Goal: Information Seeking & Learning: Find specific fact

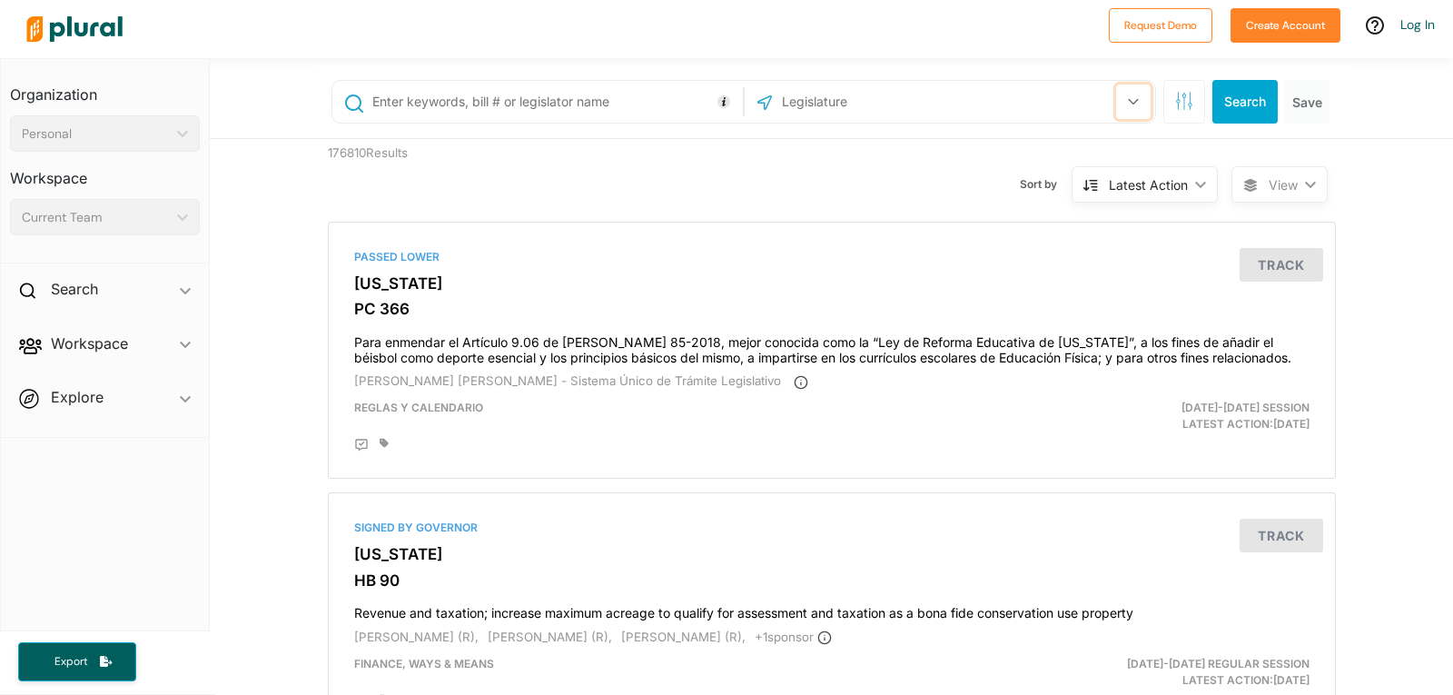
click at [1128, 99] on icon "button" at bounding box center [1133, 101] width 11 height 7
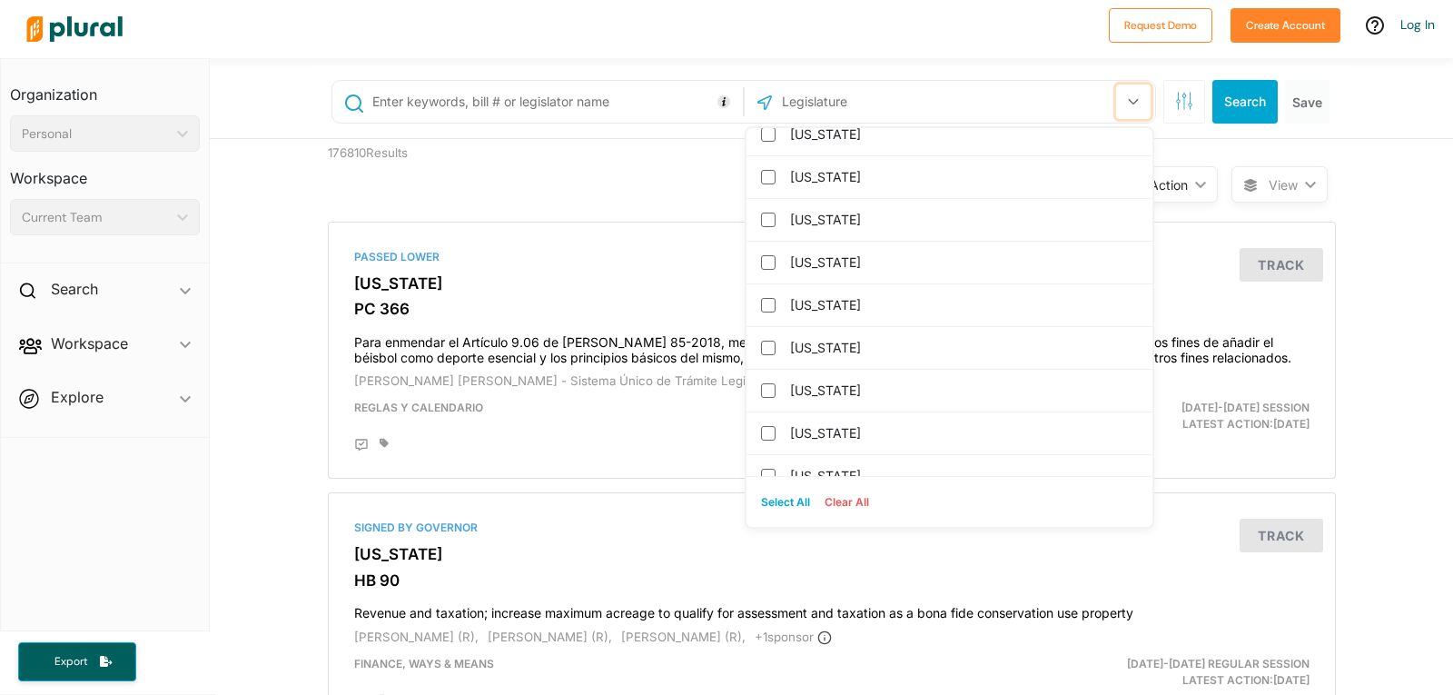
scroll to position [1804, 0]
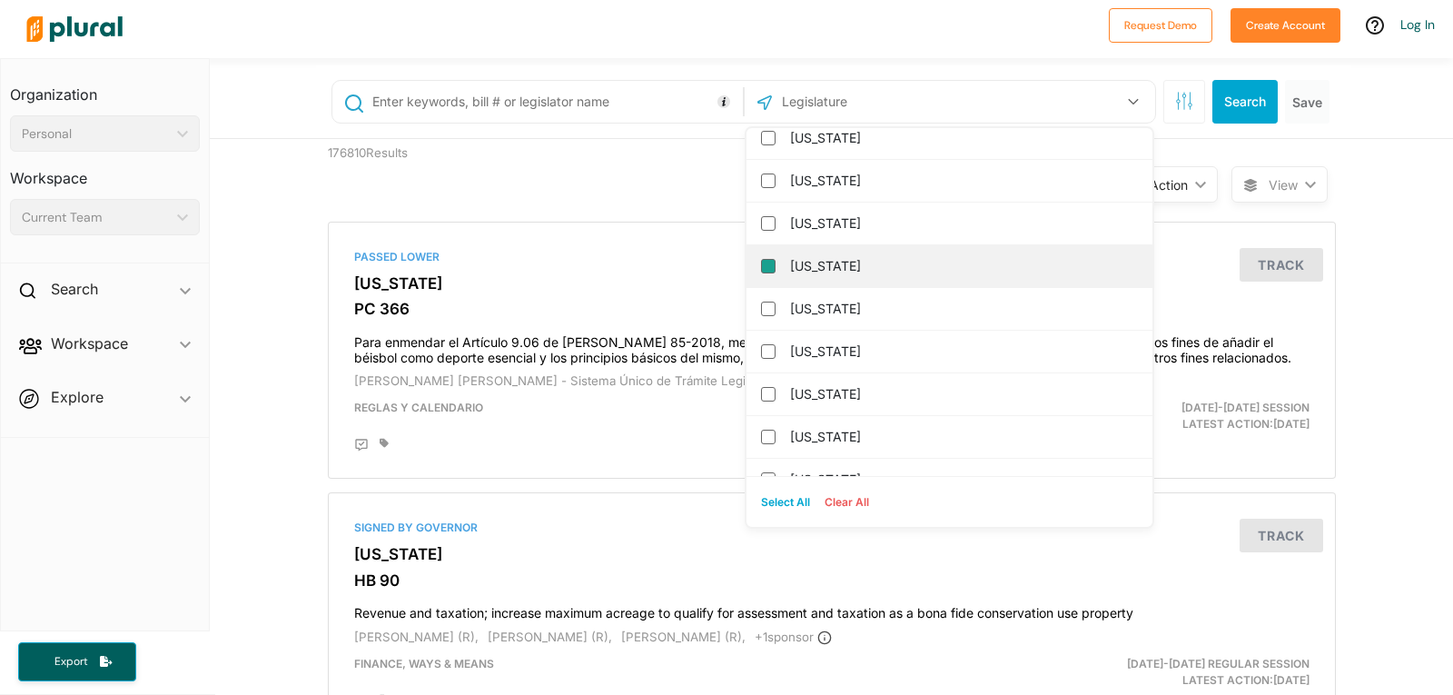
click at [761, 265] on input "Texas" at bounding box center [768, 266] width 15 height 15
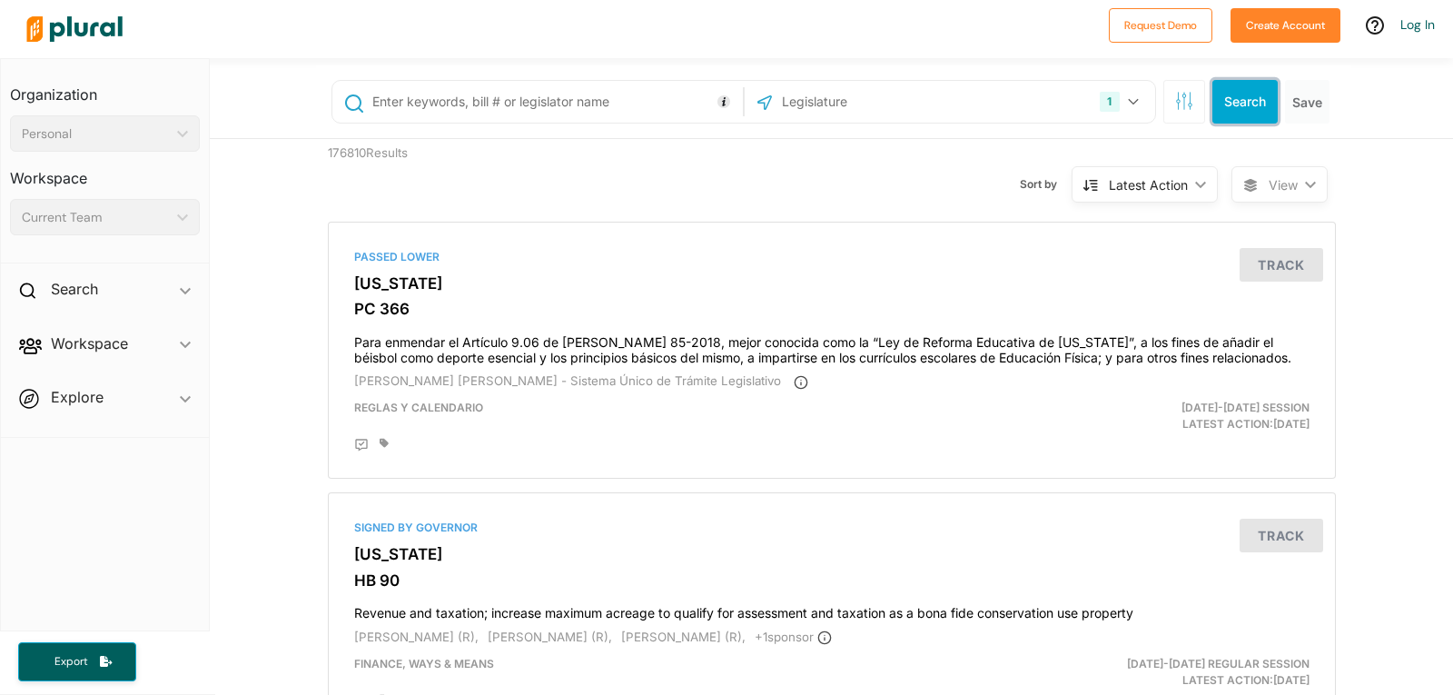
click at [1232, 99] on button "Search" at bounding box center [1245, 102] width 65 height 44
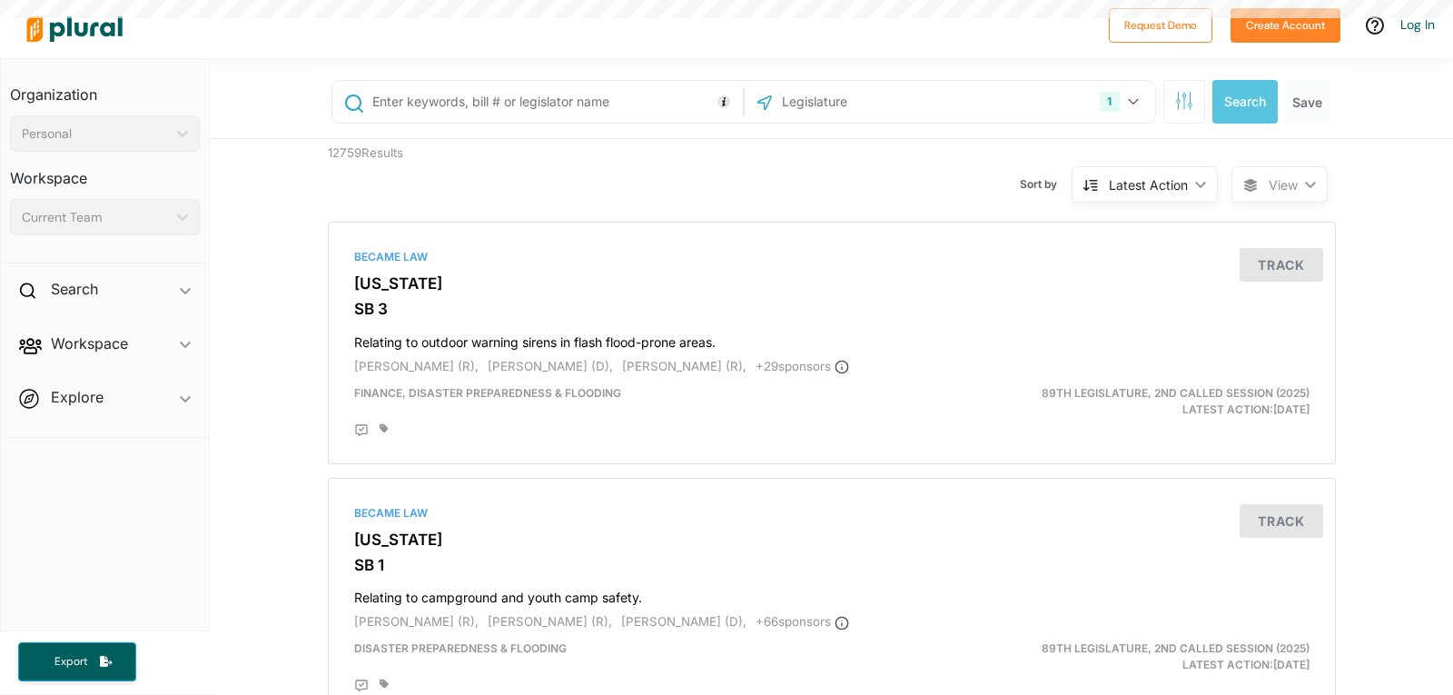
click at [371, 98] on input "text" at bounding box center [555, 101] width 368 height 35
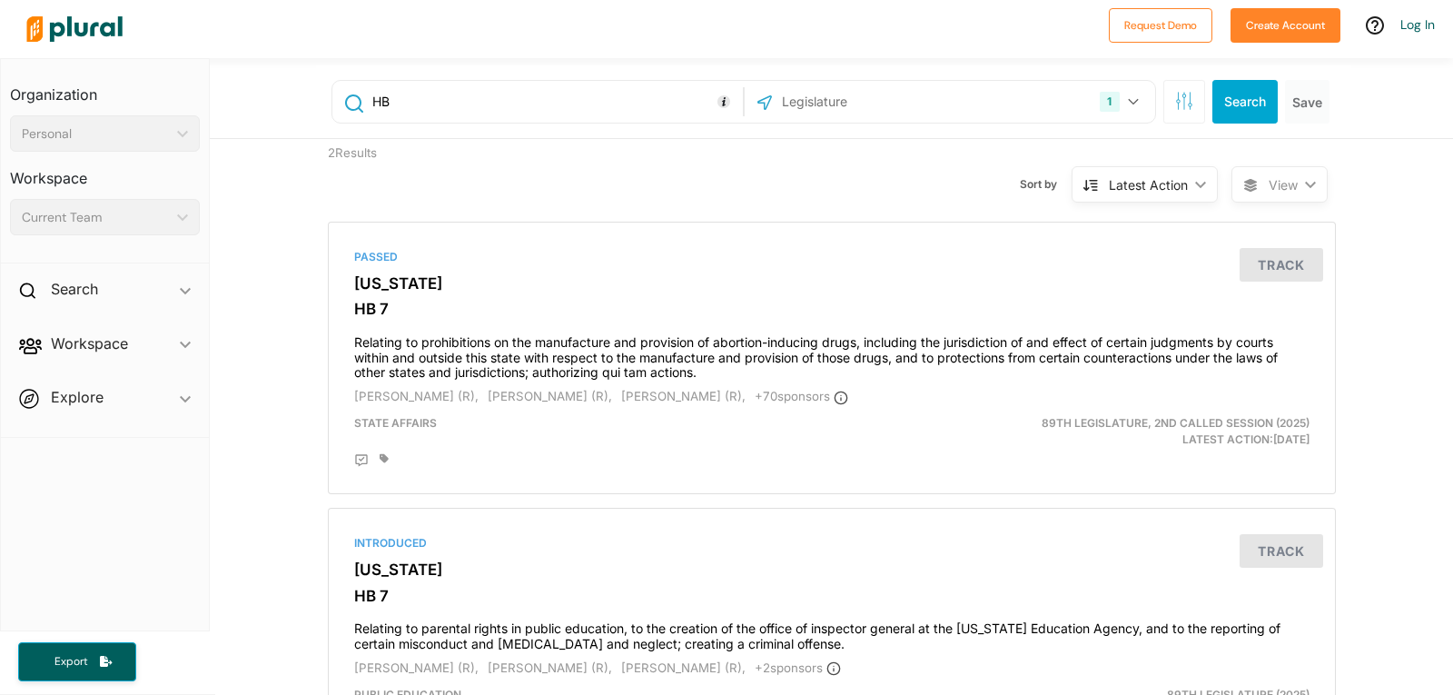
type input "H"
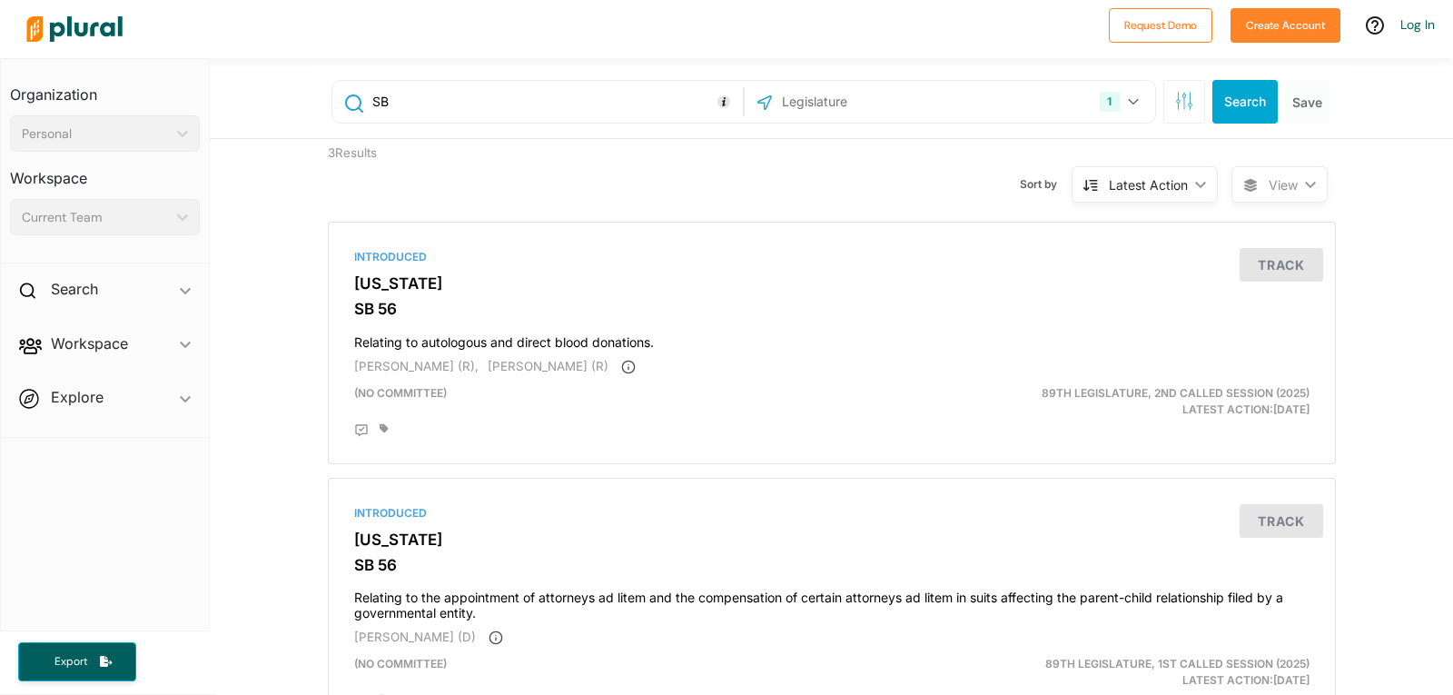
type input "S"
type input "HB 316"
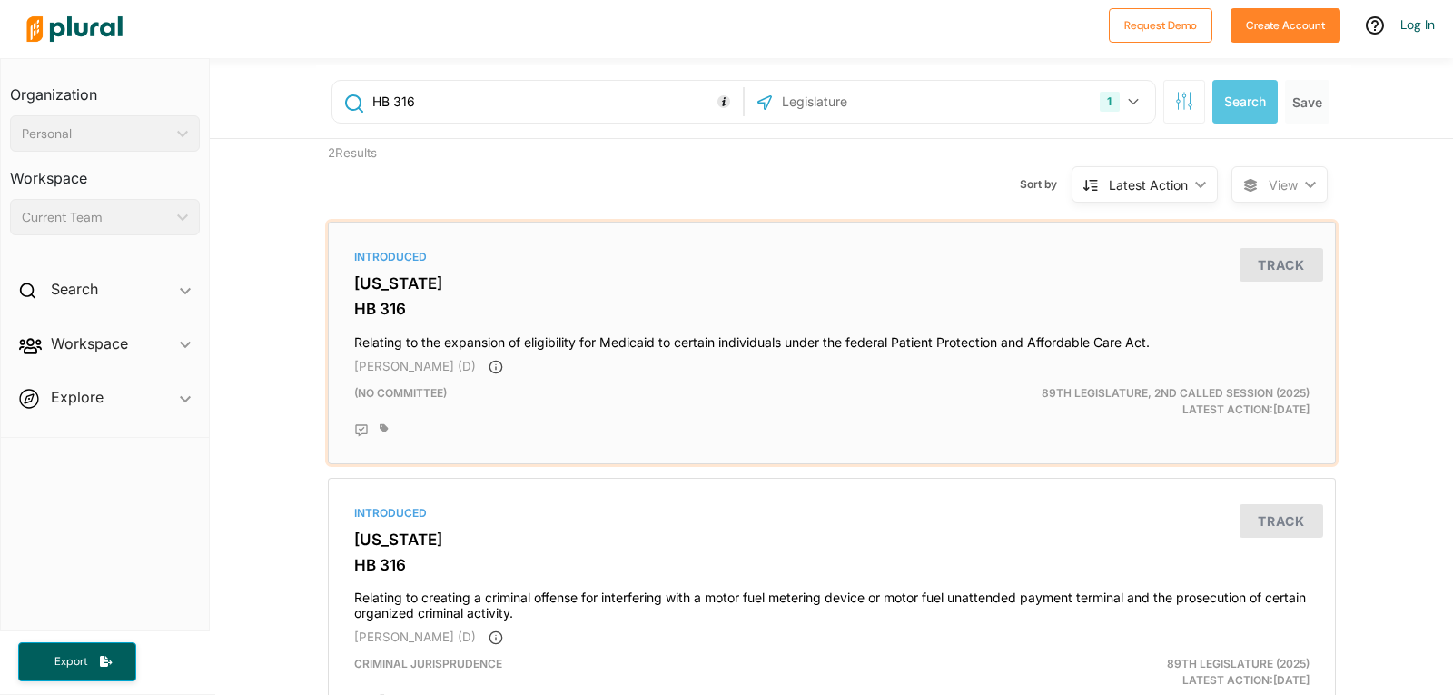
click at [372, 260] on div "Introduced" at bounding box center [832, 257] width 956 height 16
click at [1128, 98] on icon "button" at bounding box center [1133, 101] width 11 height 7
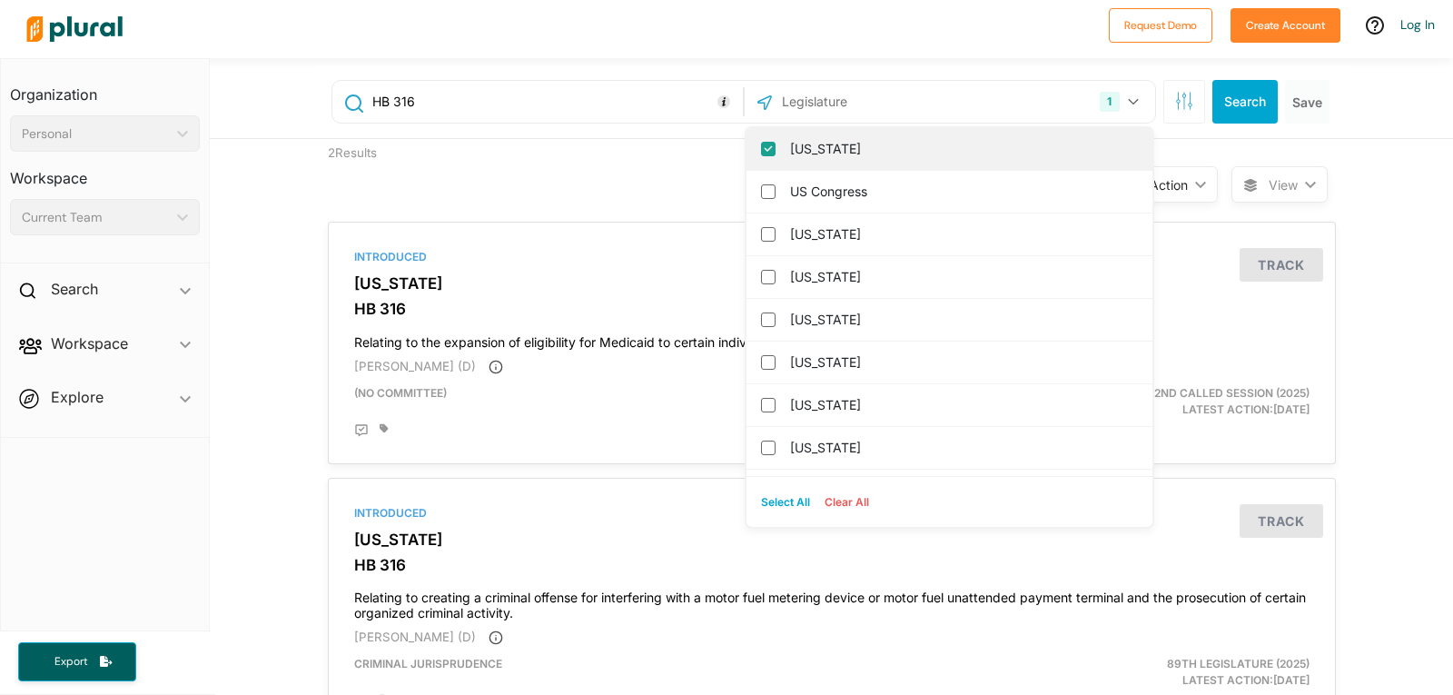
click at [762, 152] on input "Texas" at bounding box center [768, 149] width 15 height 15
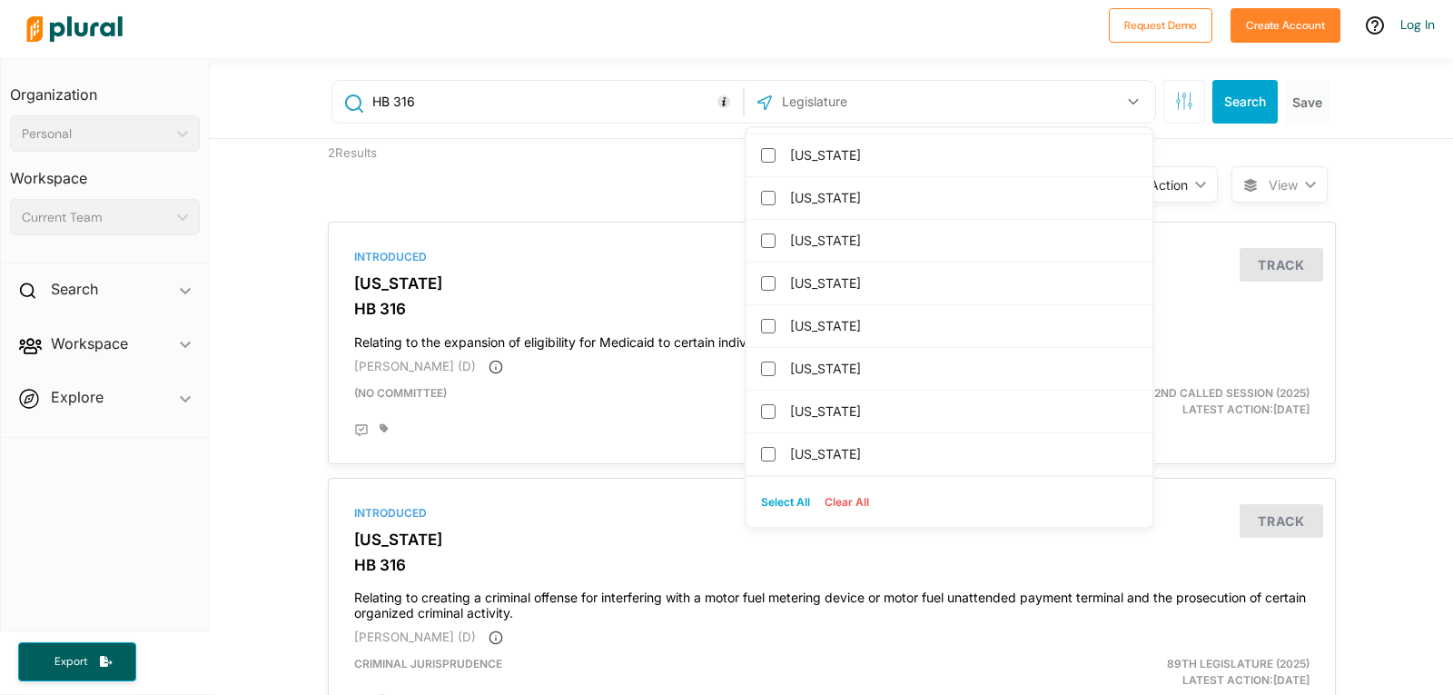
scroll to position [775, 0]
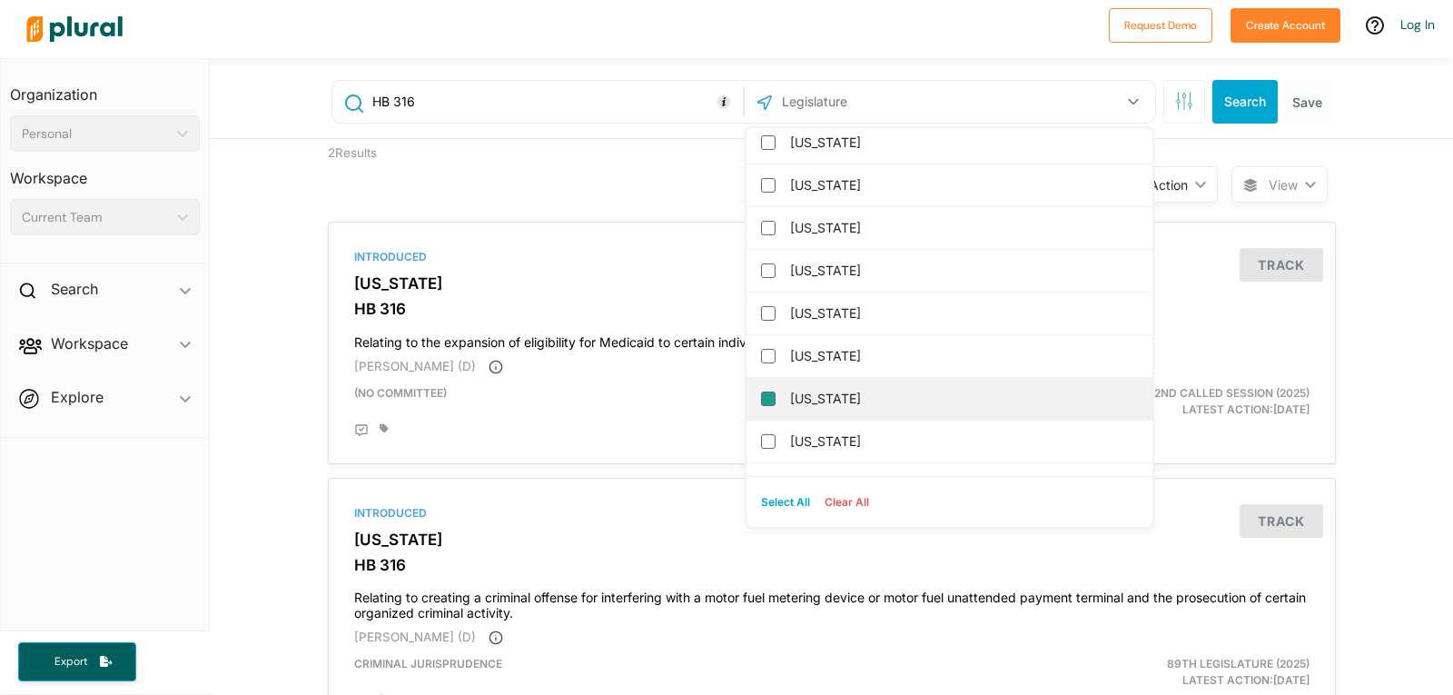
click at [763, 397] on input "[US_STATE]" at bounding box center [768, 398] width 15 height 15
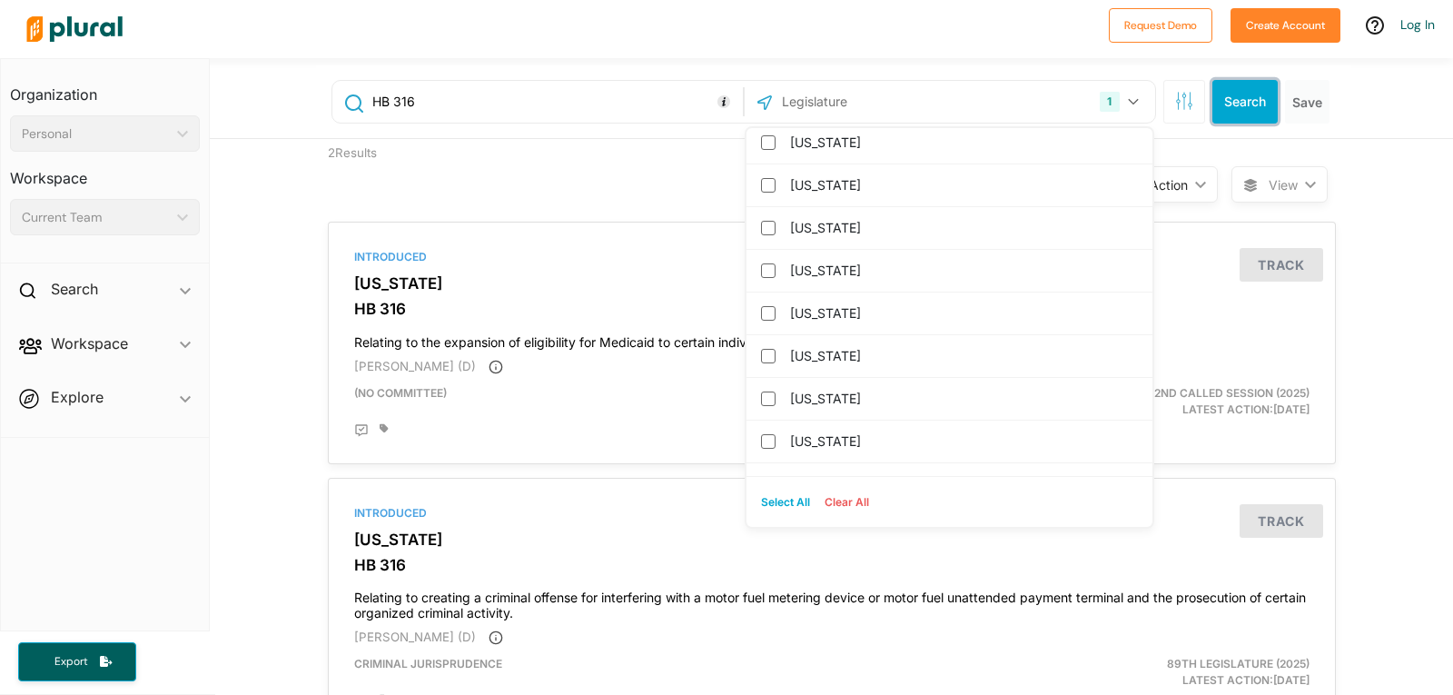
click at [1247, 97] on button "Search" at bounding box center [1245, 102] width 65 height 44
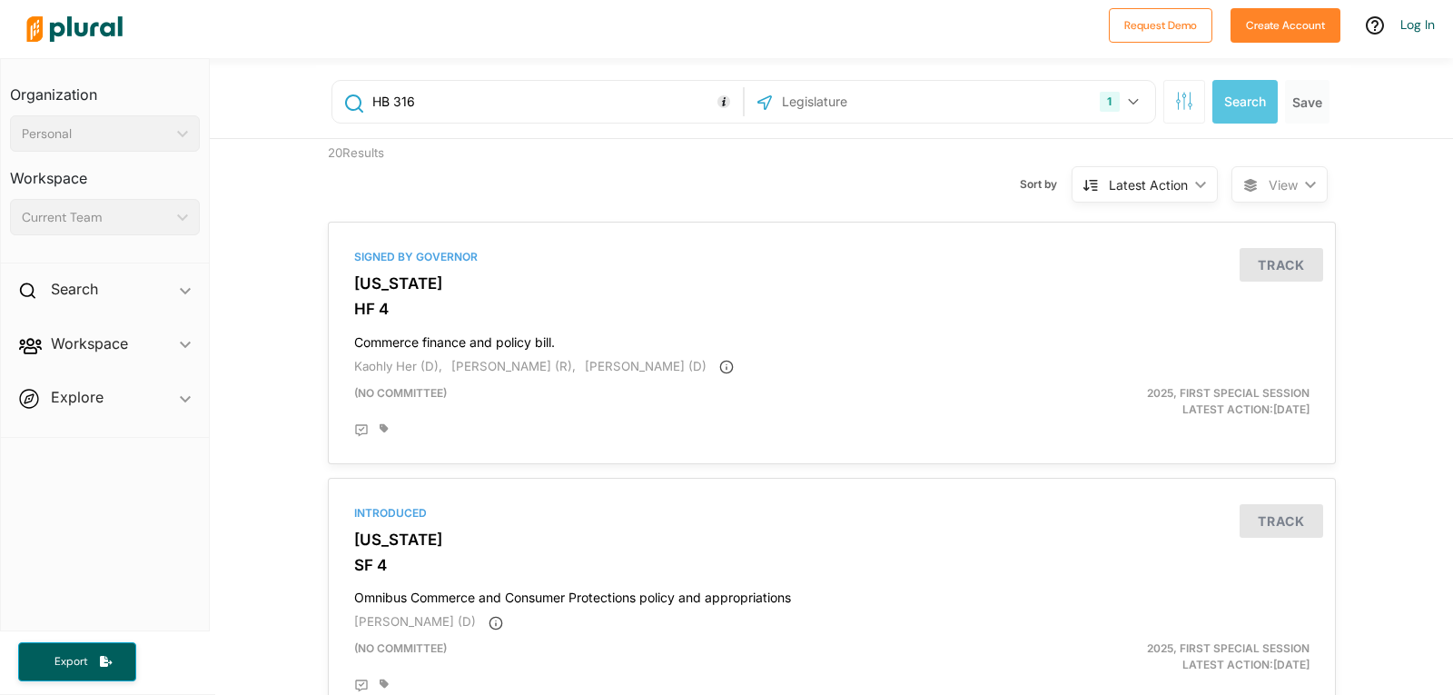
drag, startPoint x: 421, startPoint y: 101, endPoint x: 334, endPoint y: 106, distance: 87.4
click at [337, 106] on div "HB 316" at bounding box center [537, 101] width 401 height 35
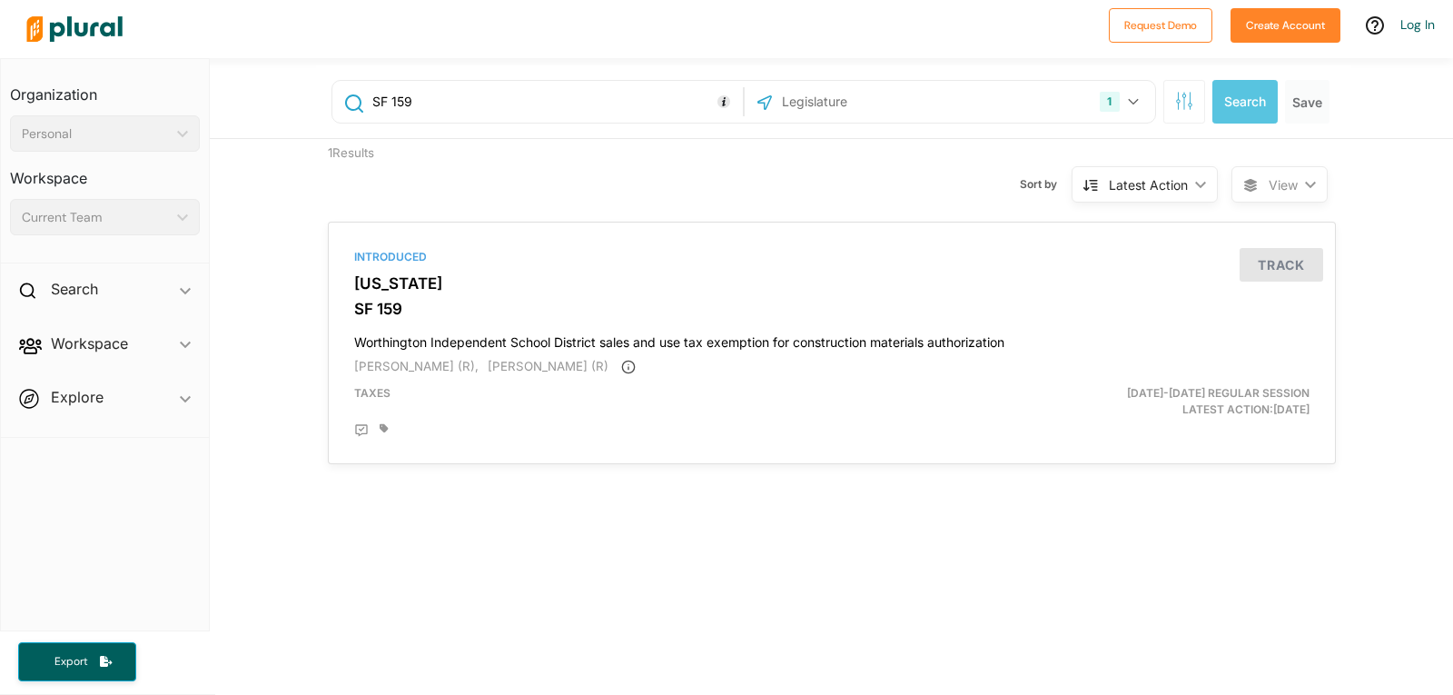
click at [410, 101] on input "SF 159" at bounding box center [555, 101] width 368 height 35
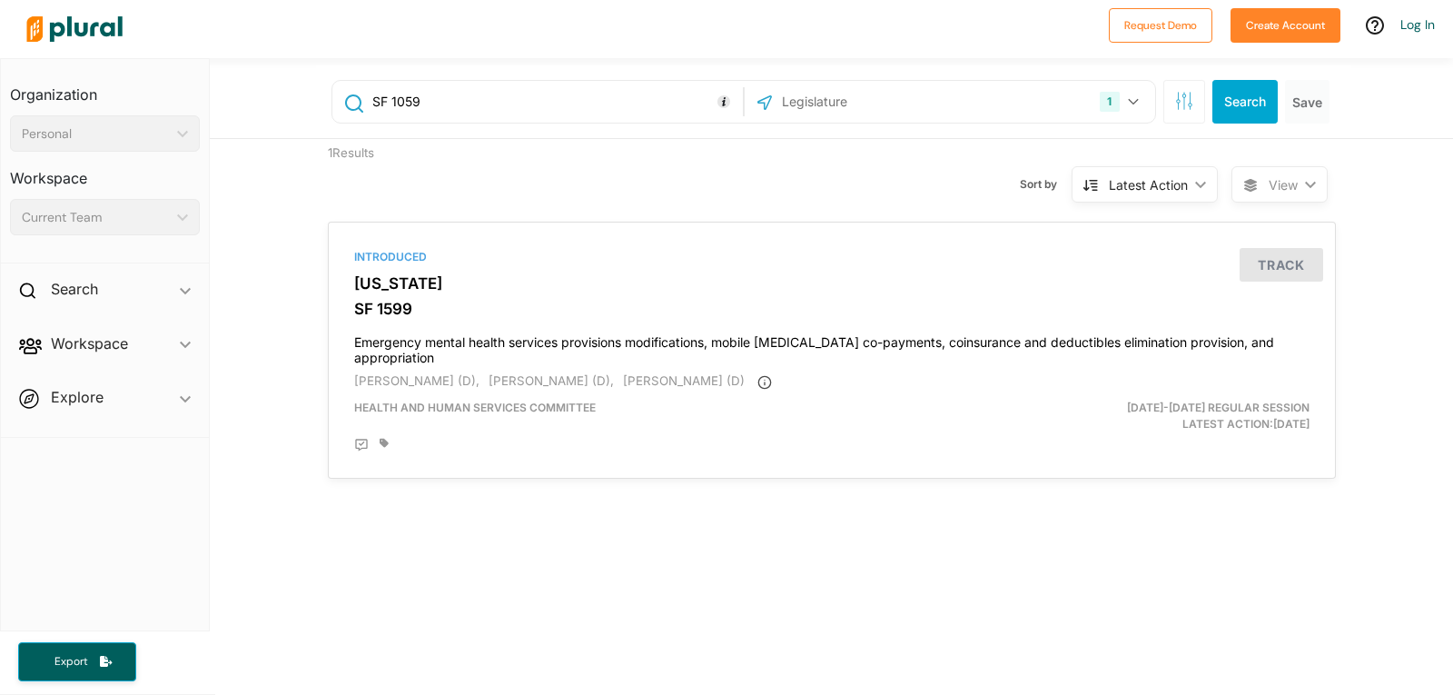
type input "SF 1059"
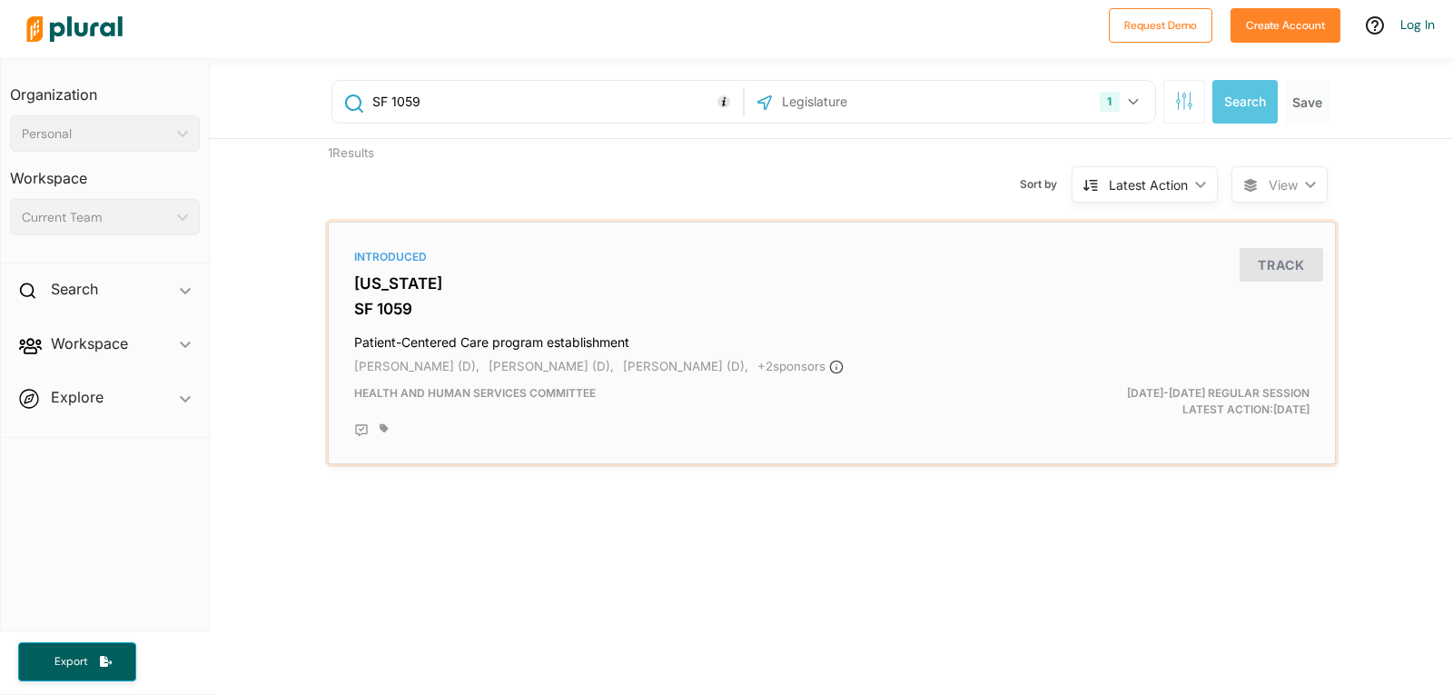
click at [380, 257] on div "Introduced" at bounding box center [832, 257] width 956 height 16
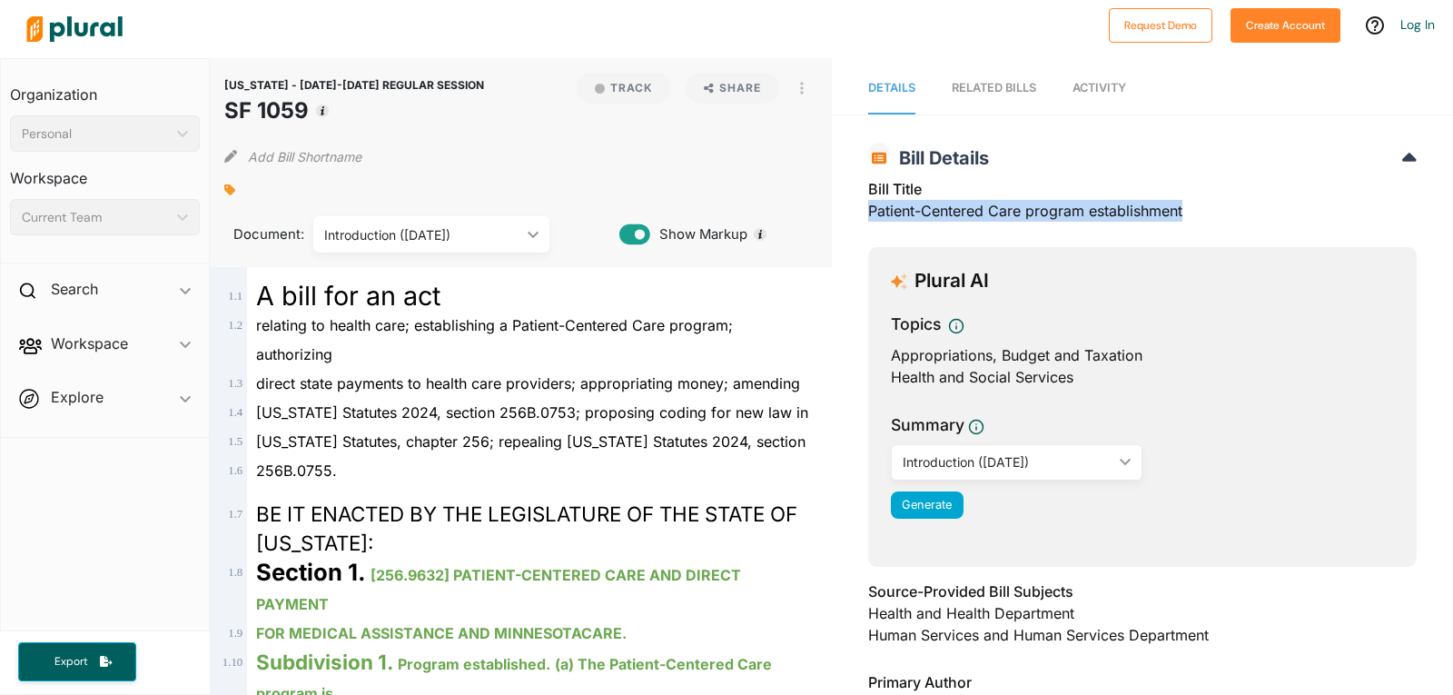
drag, startPoint x: 864, startPoint y: 208, endPoint x: 1183, endPoint y: 215, distance: 318.9
click at [1183, 215] on div "Bill Title Patient-Centered Care program establishment" at bounding box center [1142, 205] width 549 height 54
copy div "Patient-Centered Care program establishment"
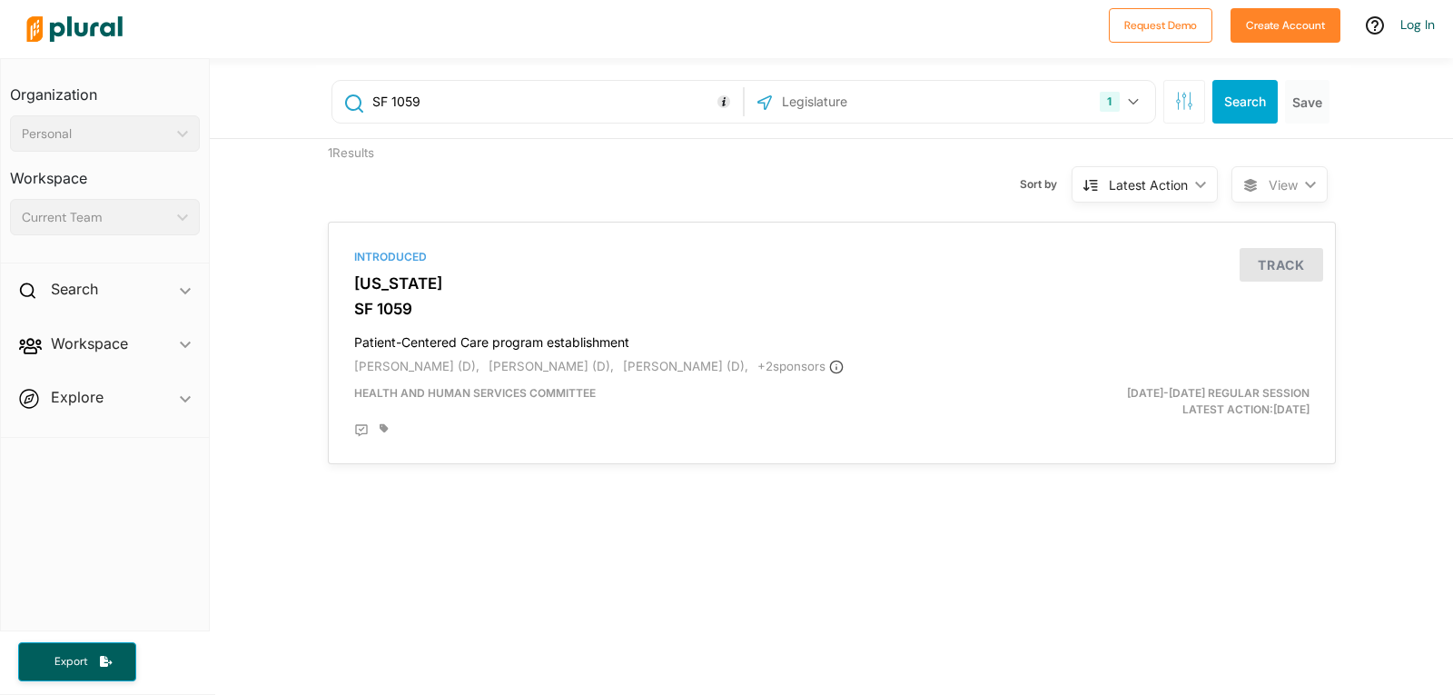
click at [418, 94] on input "SF 1059" at bounding box center [555, 101] width 368 height 35
type input "SF 1561"
click at [385, 259] on div "Introduced" at bounding box center [832, 257] width 956 height 16
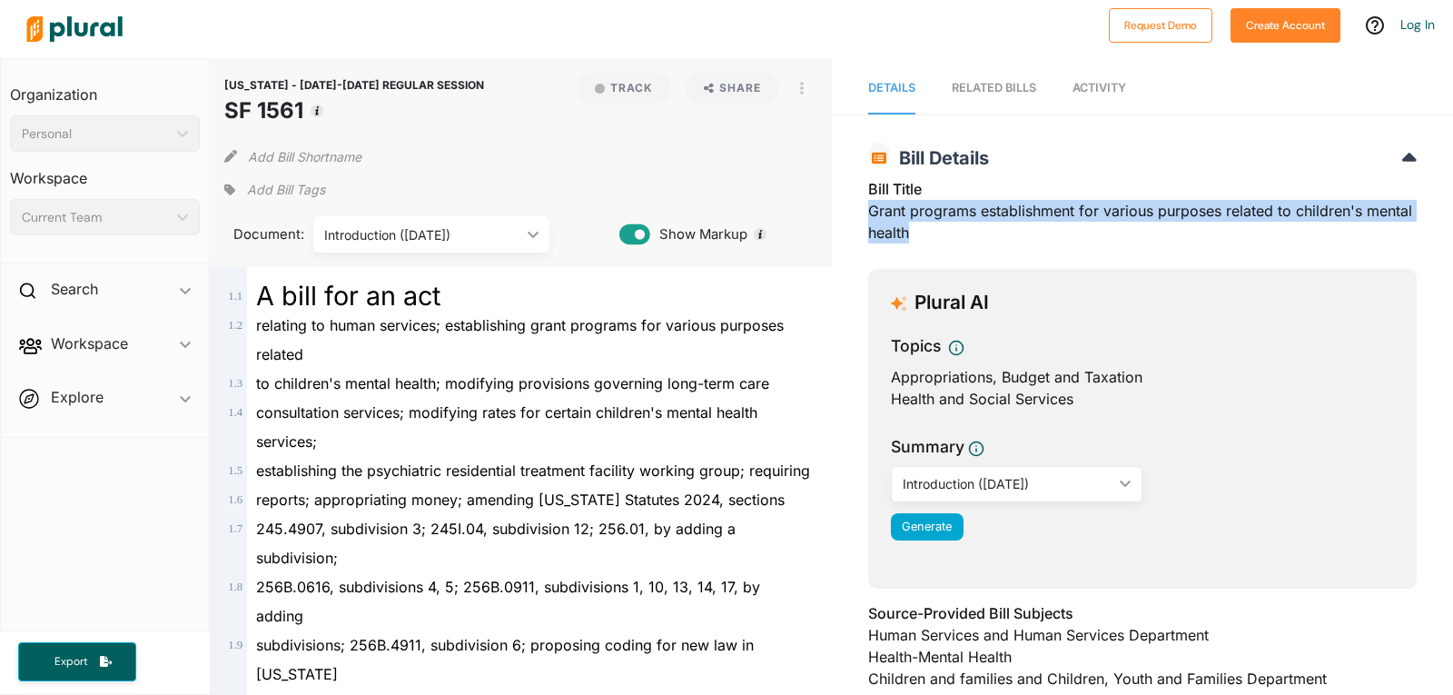
drag, startPoint x: 864, startPoint y: 212, endPoint x: 959, endPoint y: 239, distance: 99.2
click at [959, 239] on div "Bill Title Grant programs establishment for various purposes related to childre…" at bounding box center [1142, 216] width 549 height 76
copy div "Grant programs establishment for various purposes related to children's mental …"
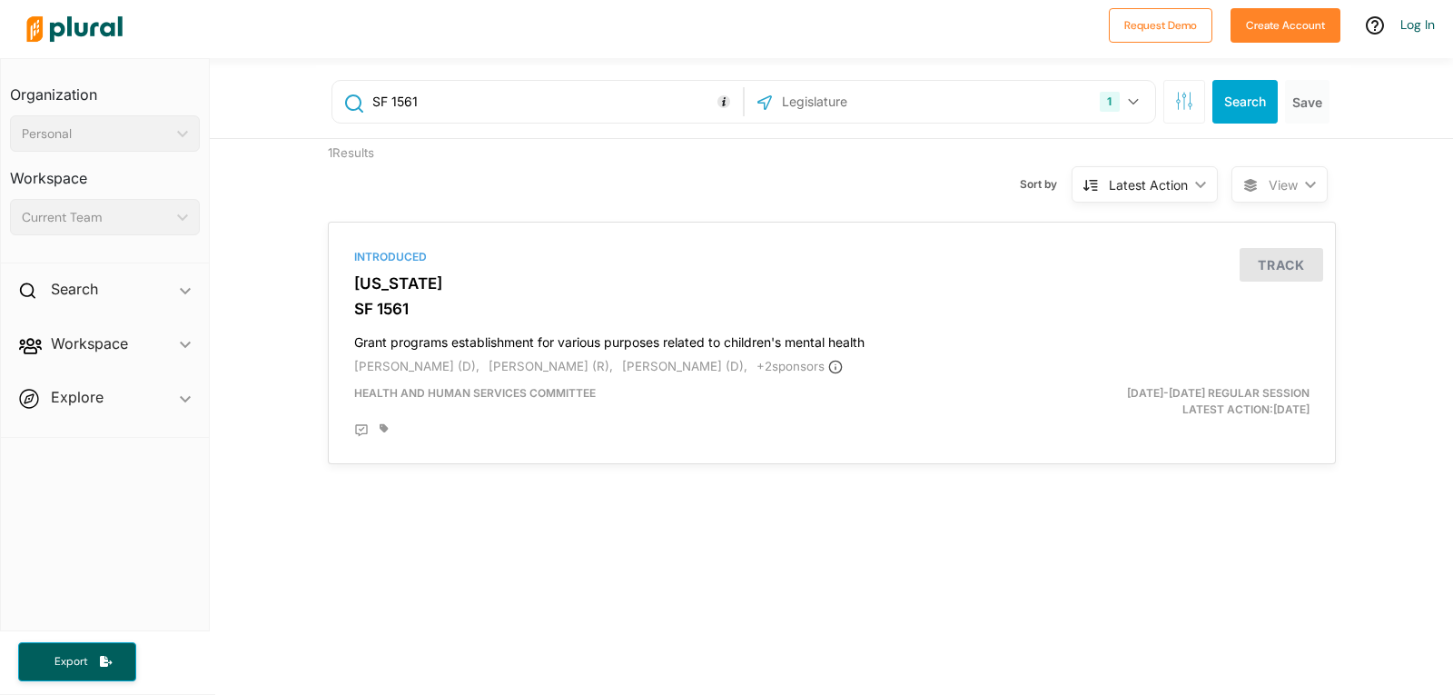
drag, startPoint x: 414, startPoint y: 97, endPoint x: 396, endPoint y: 106, distance: 20.3
click at [396, 106] on input "SF 1561" at bounding box center [555, 101] width 368 height 35
type input "SF 1599"
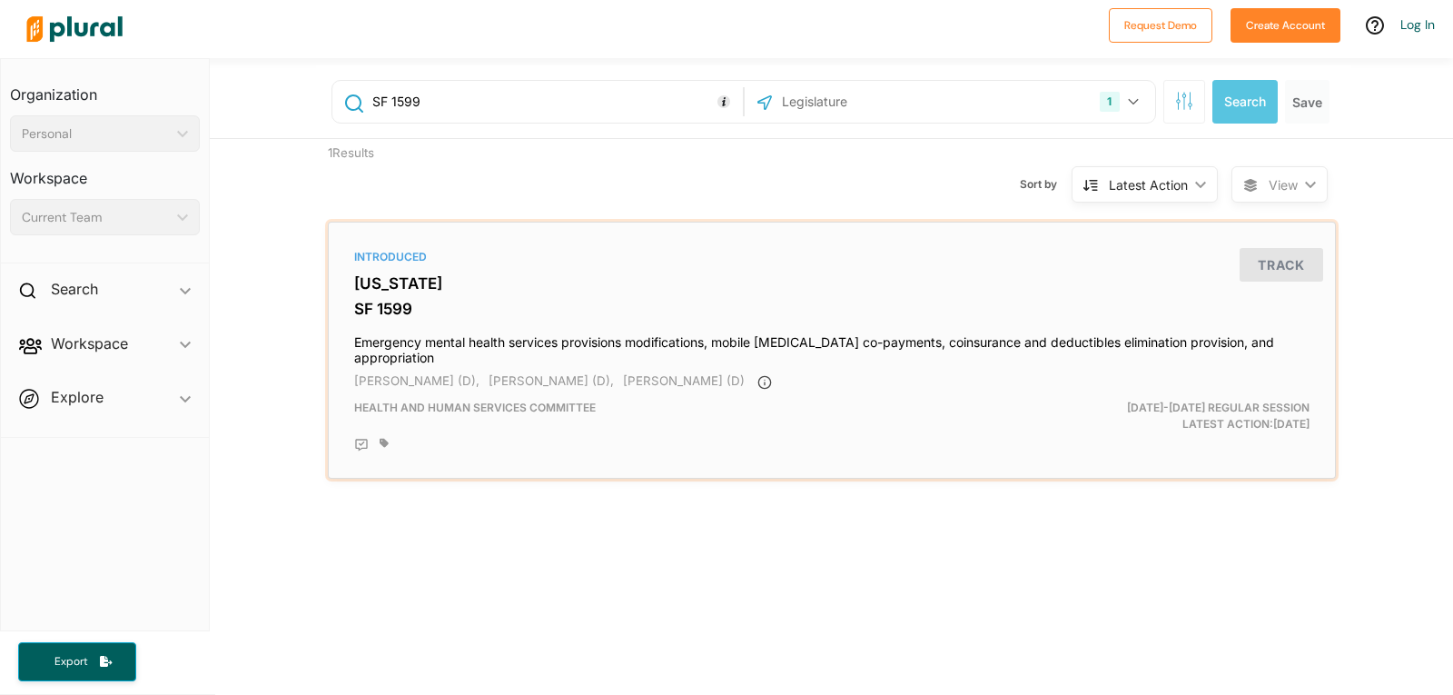
click at [379, 279] on h3 "[US_STATE]" at bounding box center [832, 283] width 956 height 18
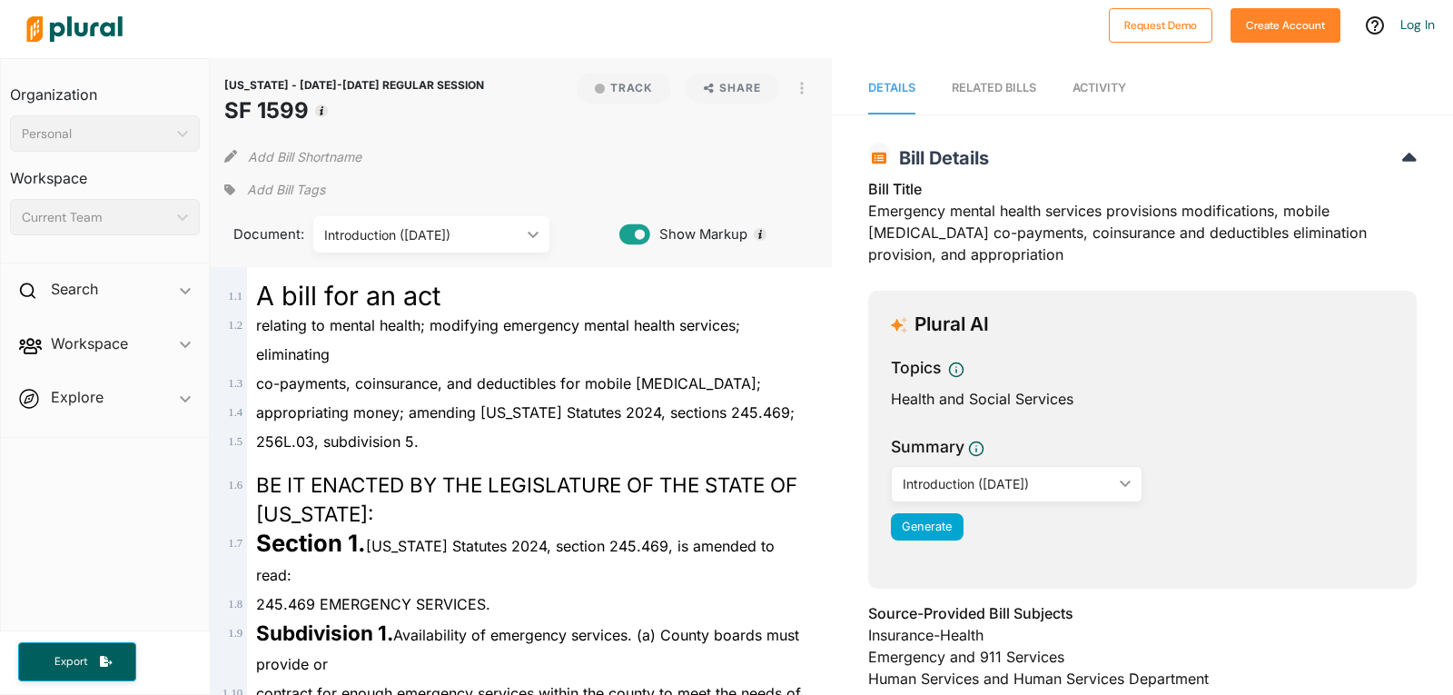
drag, startPoint x: 862, startPoint y: 213, endPoint x: 995, endPoint y: 256, distance: 139.6
click at [995, 256] on div "Bill Title Emergency mental health services provisions modifications, mobile cr…" at bounding box center [1142, 227] width 549 height 98
copy div "Emergency mental health services provisions modifications, mobile crisis interv…"
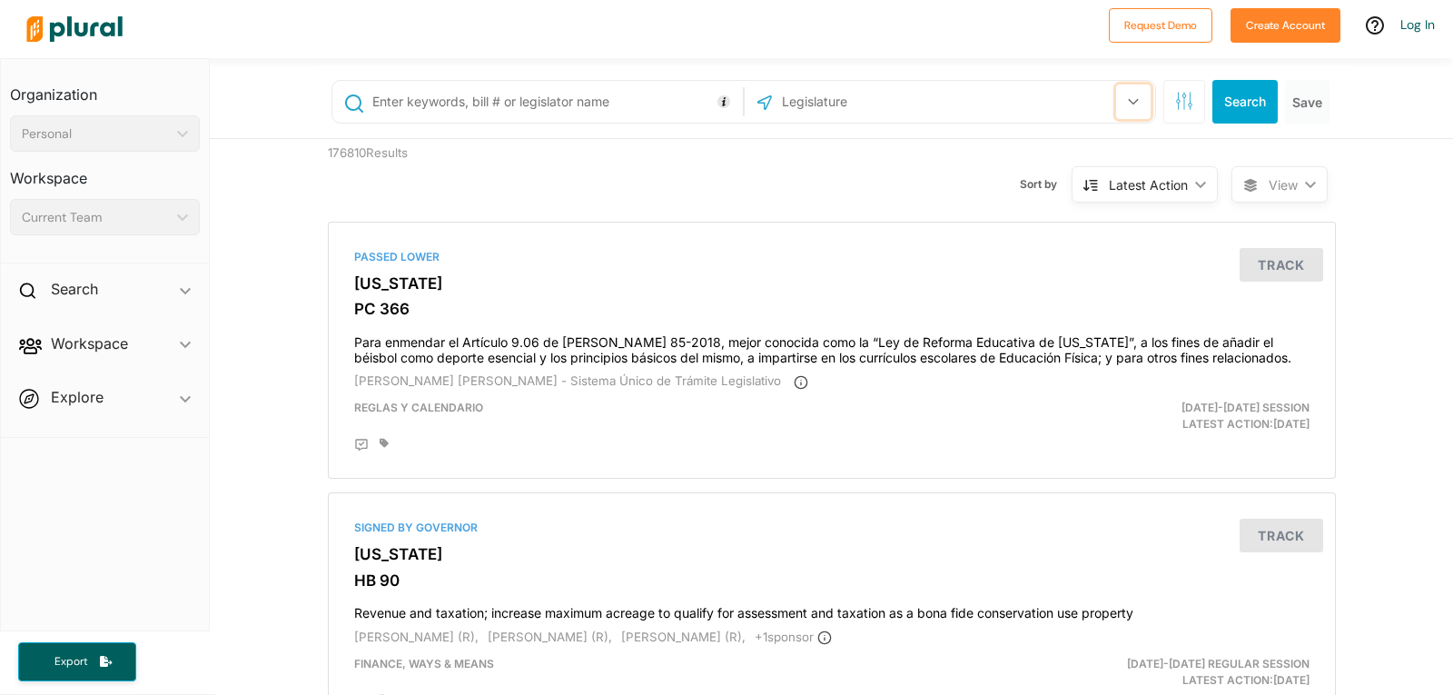
click at [1128, 101] on icon "button" at bounding box center [1133, 101] width 11 height 7
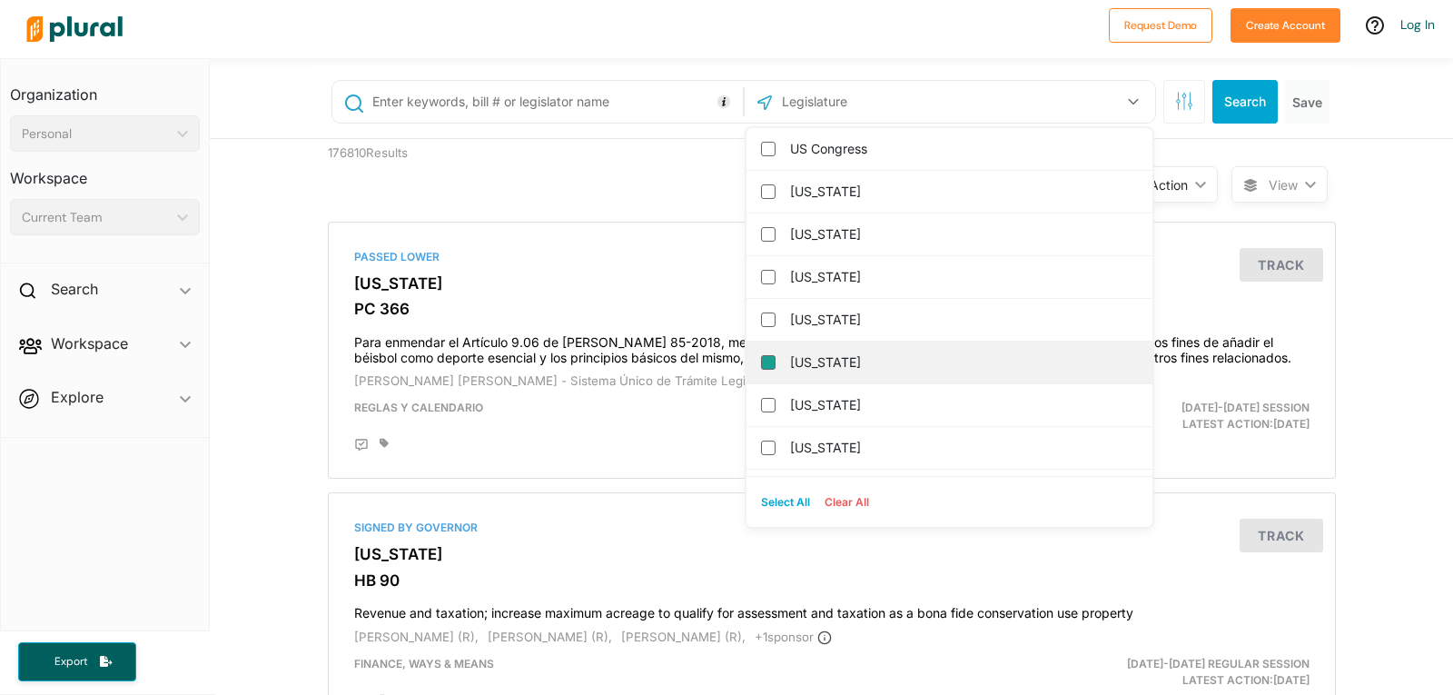
click at [766, 363] on input "California" at bounding box center [768, 362] width 15 height 15
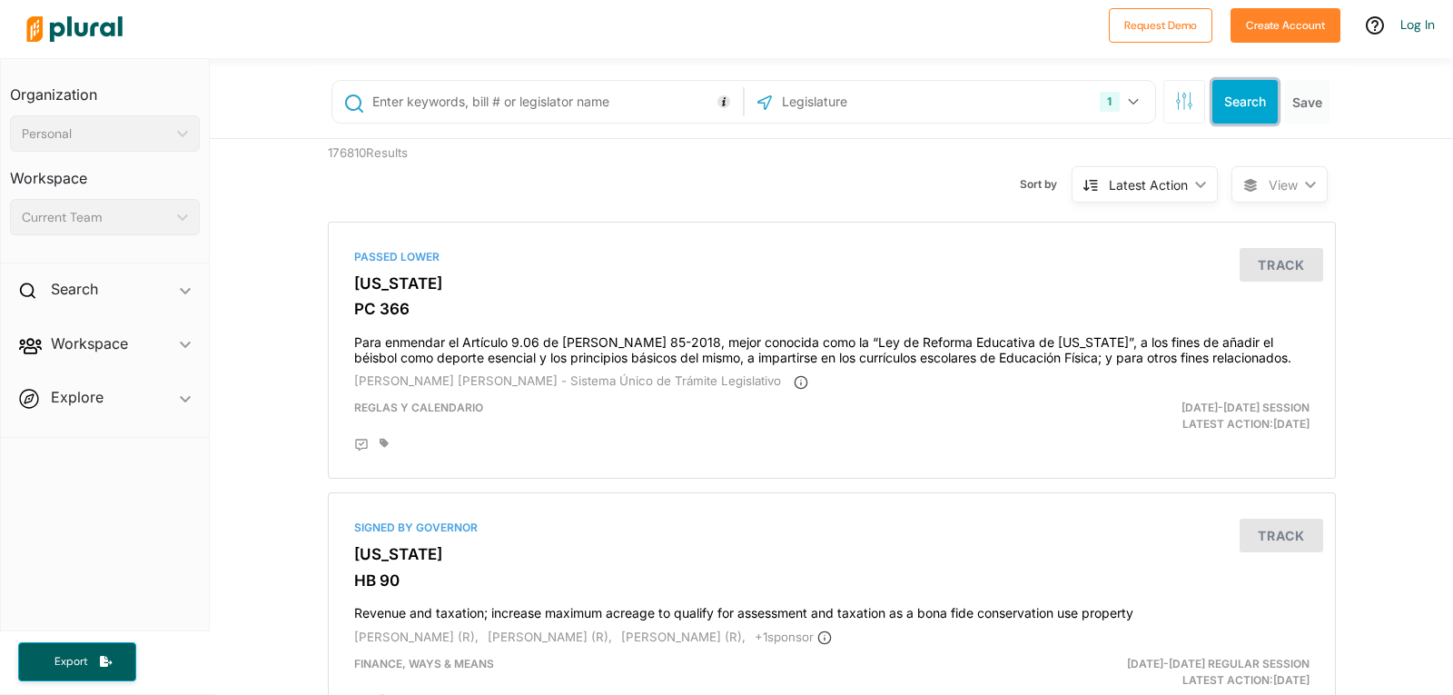
click at [1239, 104] on button "Search" at bounding box center [1245, 102] width 65 height 44
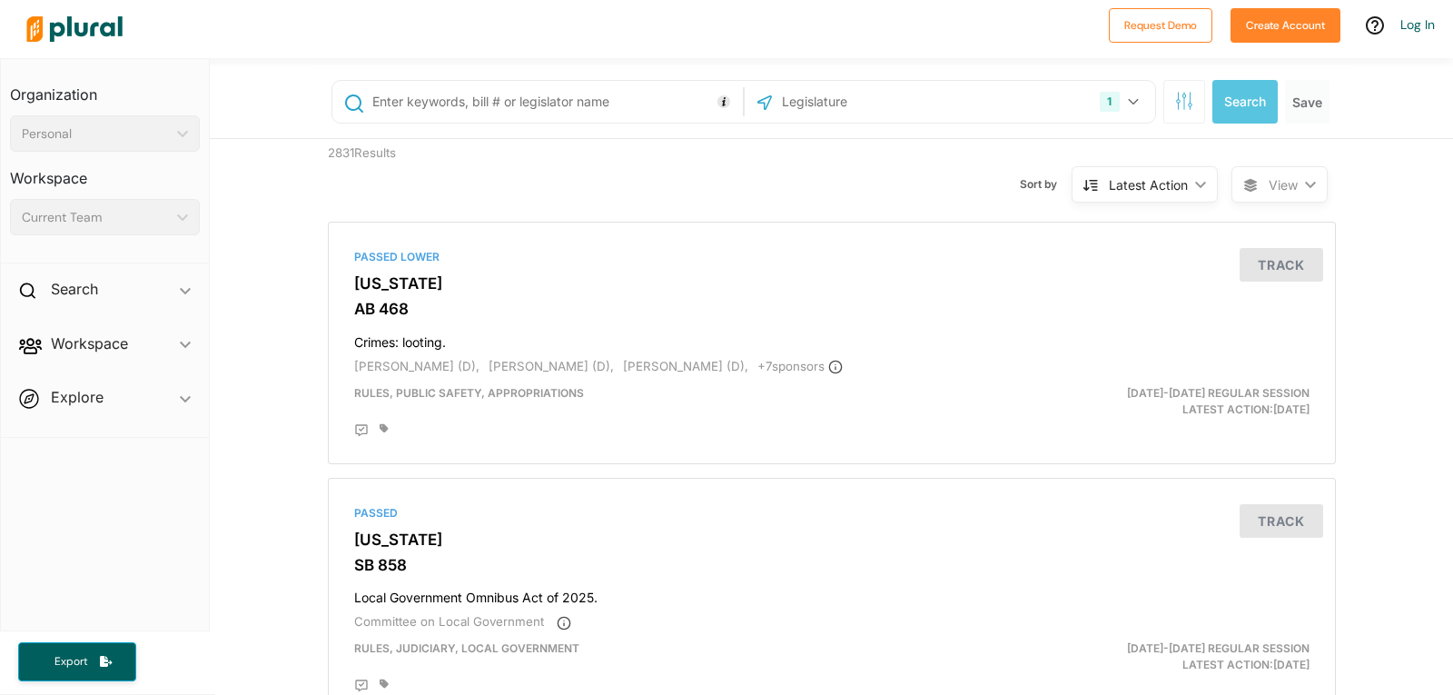
click at [388, 100] on input "text" at bounding box center [555, 101] width 368 height 35
type input "AB 96"
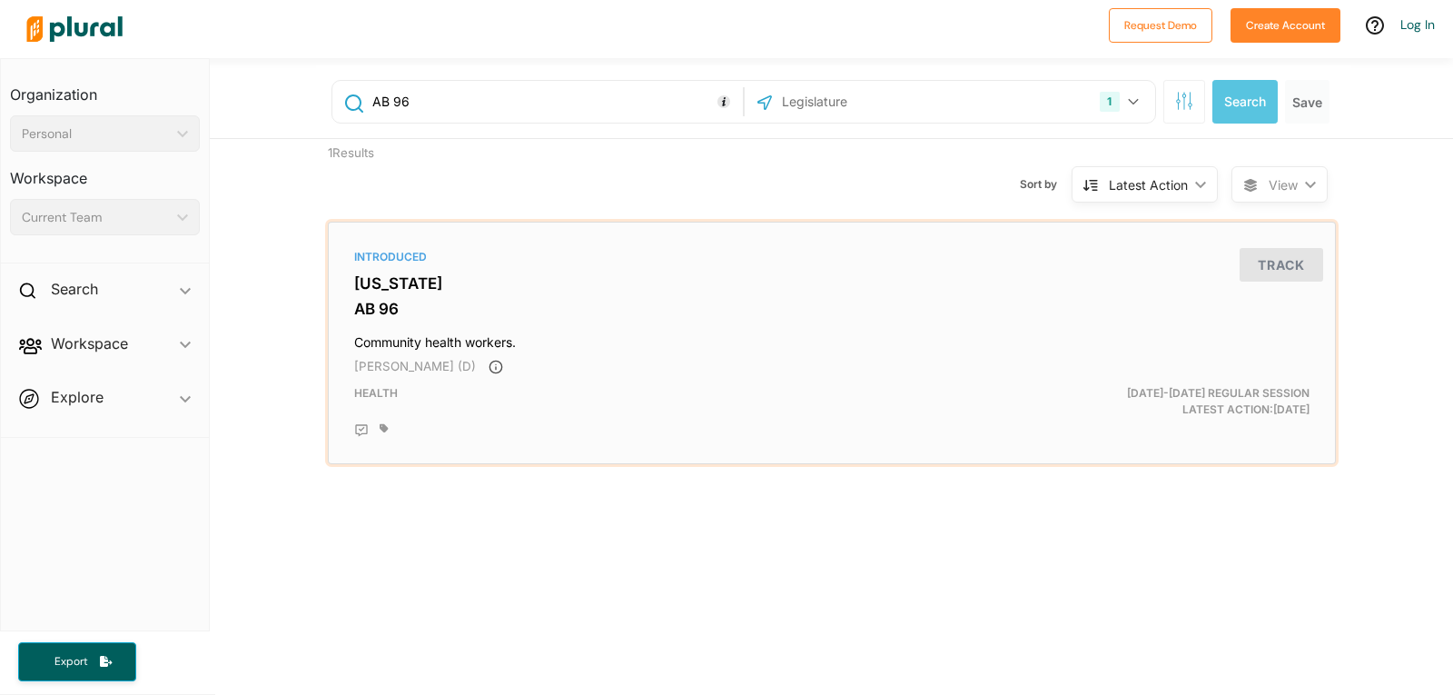
click at [372, 263] on div "Introduced" at bounding box center [832, 257] width 956 height 16
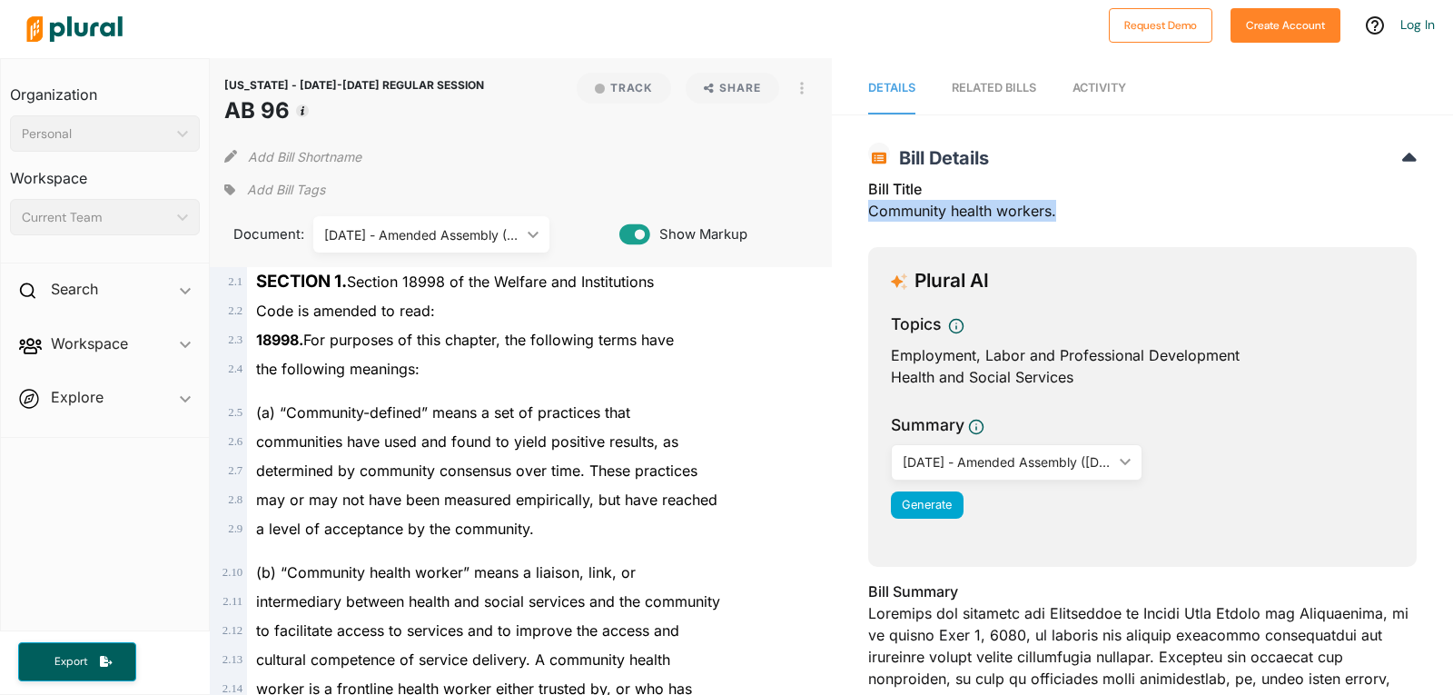
drag, startPoint x: 862, startPoint y: 213, endPoint x: 1066, endPoint y: 219, distance: 204.5
click at [1066, 219] on div "Bill Title Community health workers." at bounding box center [1142, 205] width 549 height 54
copy div "Community health workers."
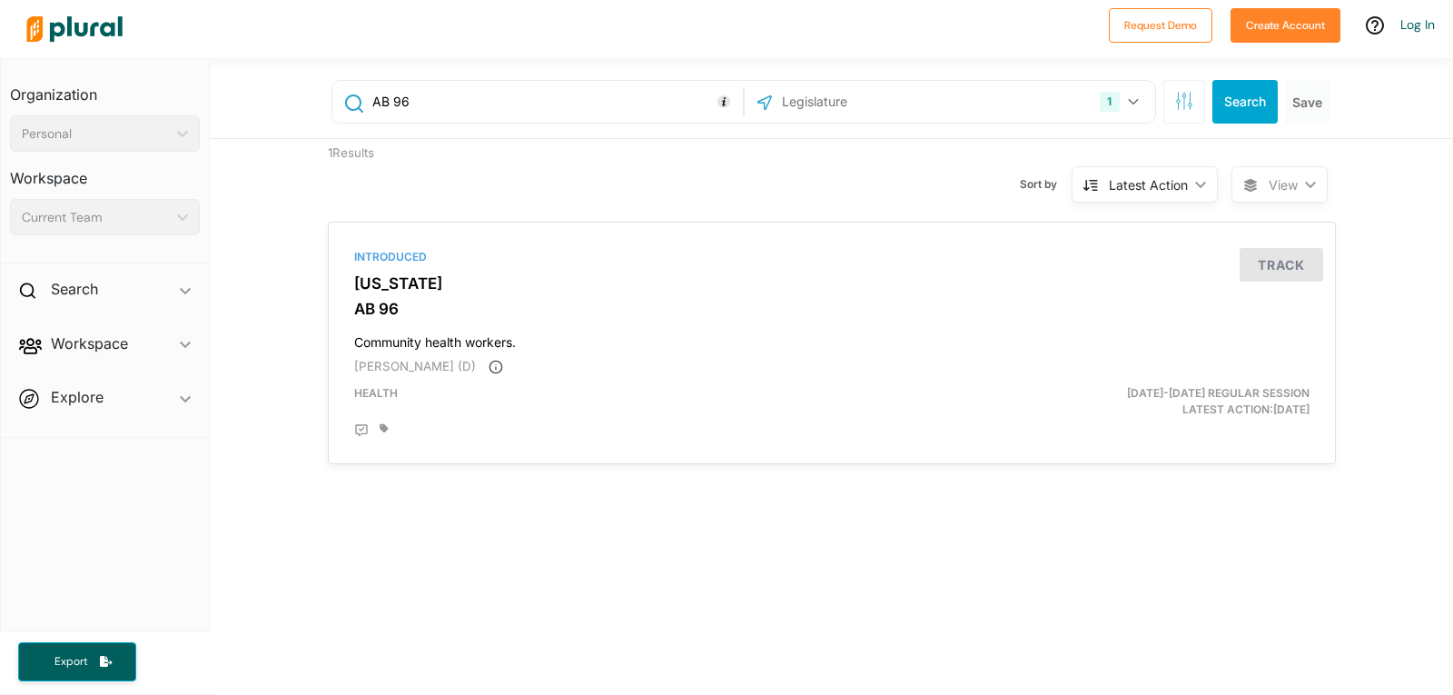
click at [410, 95] on input "AB 96" at bounding box center [555, 101] width 368 height 35
click at [1128, 102] on icon "button" at bounding box center [1133, 102] width 10 height 6
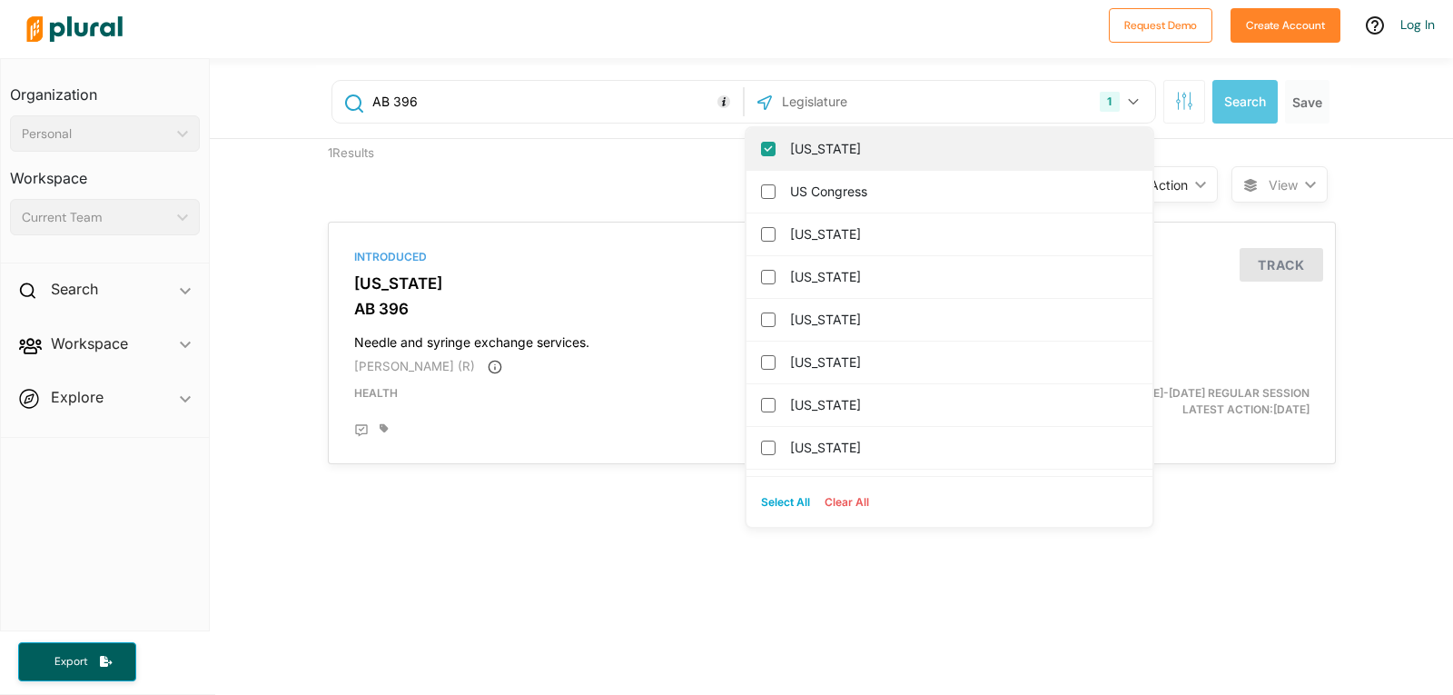
click at [762, 147] on input "California" at bounding box center [768, 149] width 15 height 15
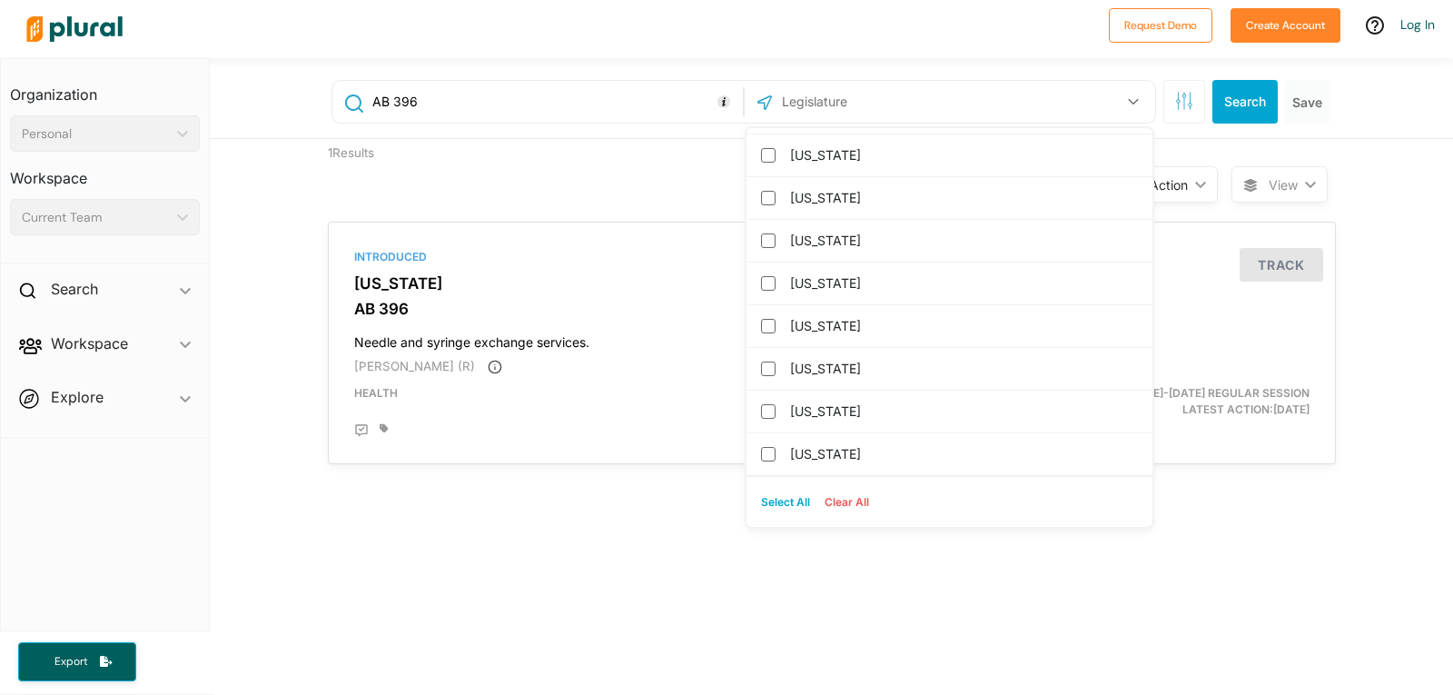
scroll to position [775, 0]
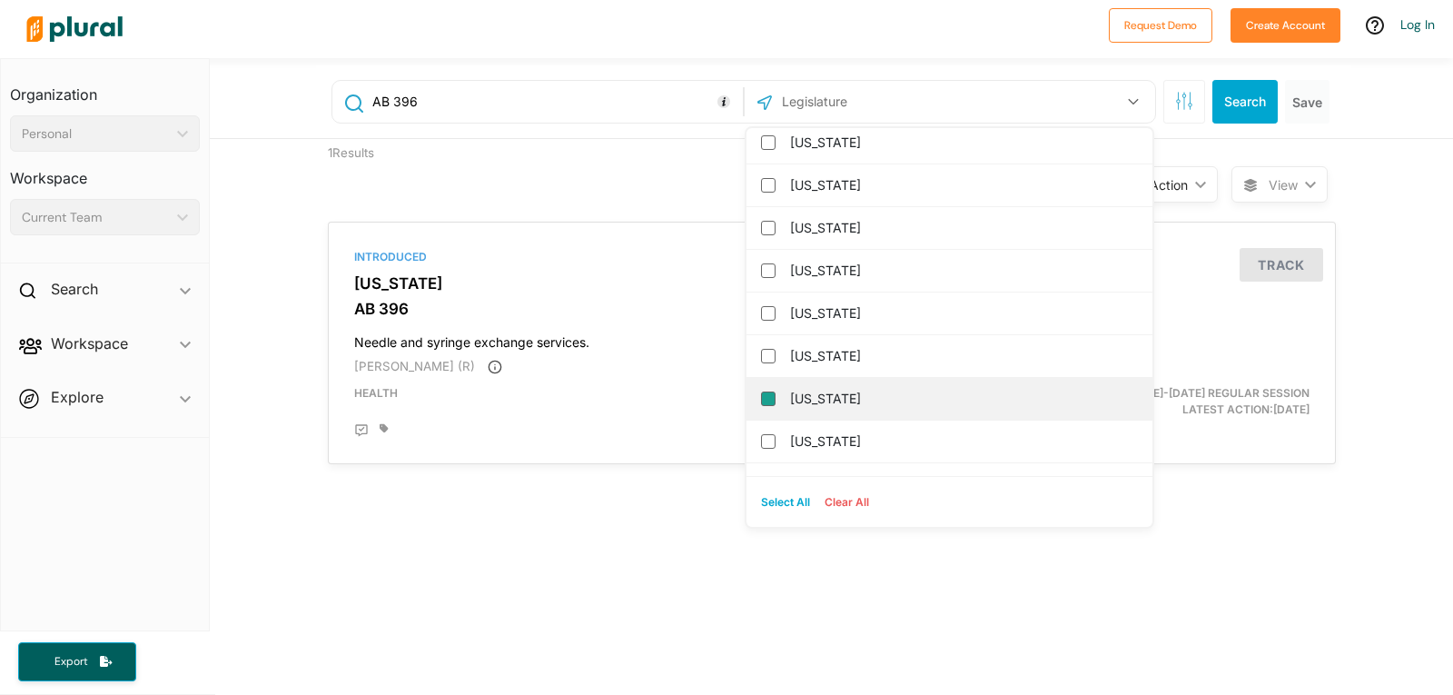
click at [761, 400] on input "[US_STATE]" at bounding box center [768, 398] width 15 height 15
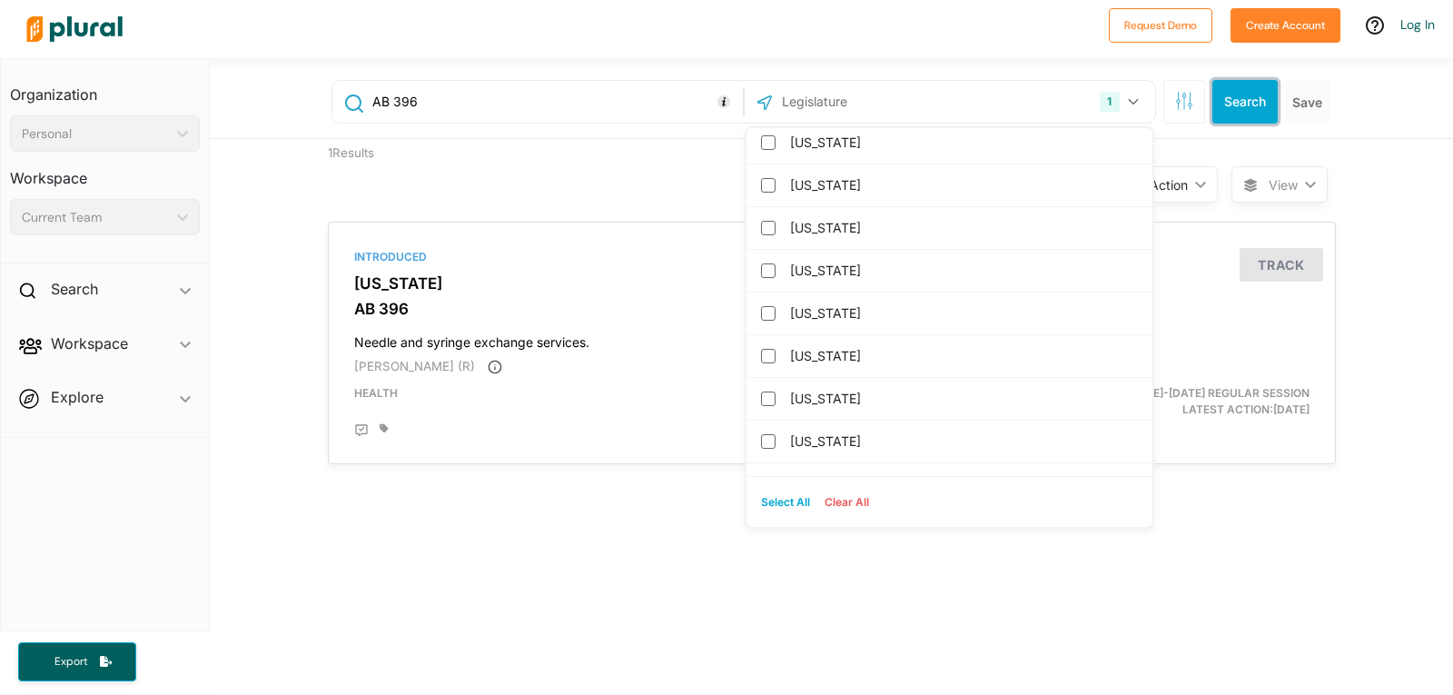
click at [1234, 103] on button "Search" at bounding box center [1245, 102] width 65 height 44
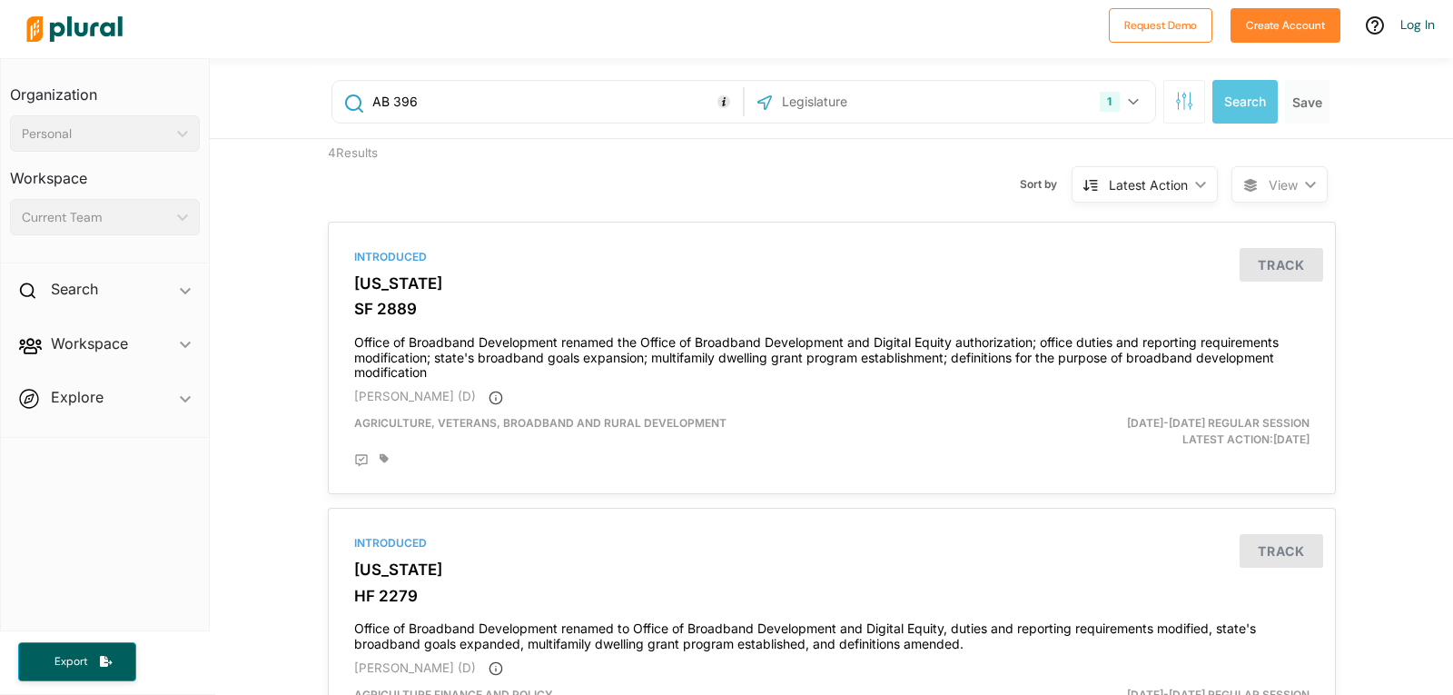
drag, startPoint x: 411, startPoint y: 104, endPoint x: 307, endPoint y: 93, distance: 105.1
click at [307, 93] on div "AB 396 1 Minnesota US Congress Alabama Alaska Arizona Arkansas California Color…" at bounding box center [831, 98] width 1243 height 81
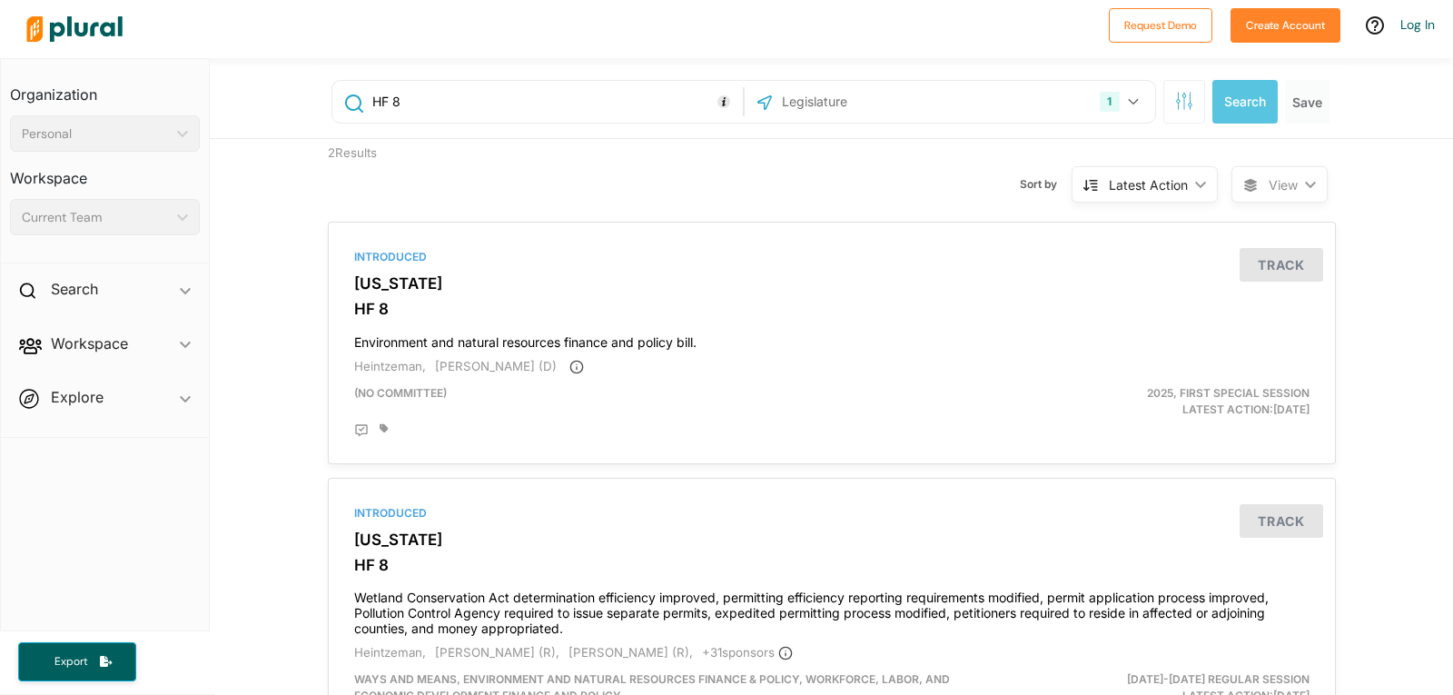
click at [373, 108] on input "HF 8" at bounding box center [555, 101] width 368 height 35
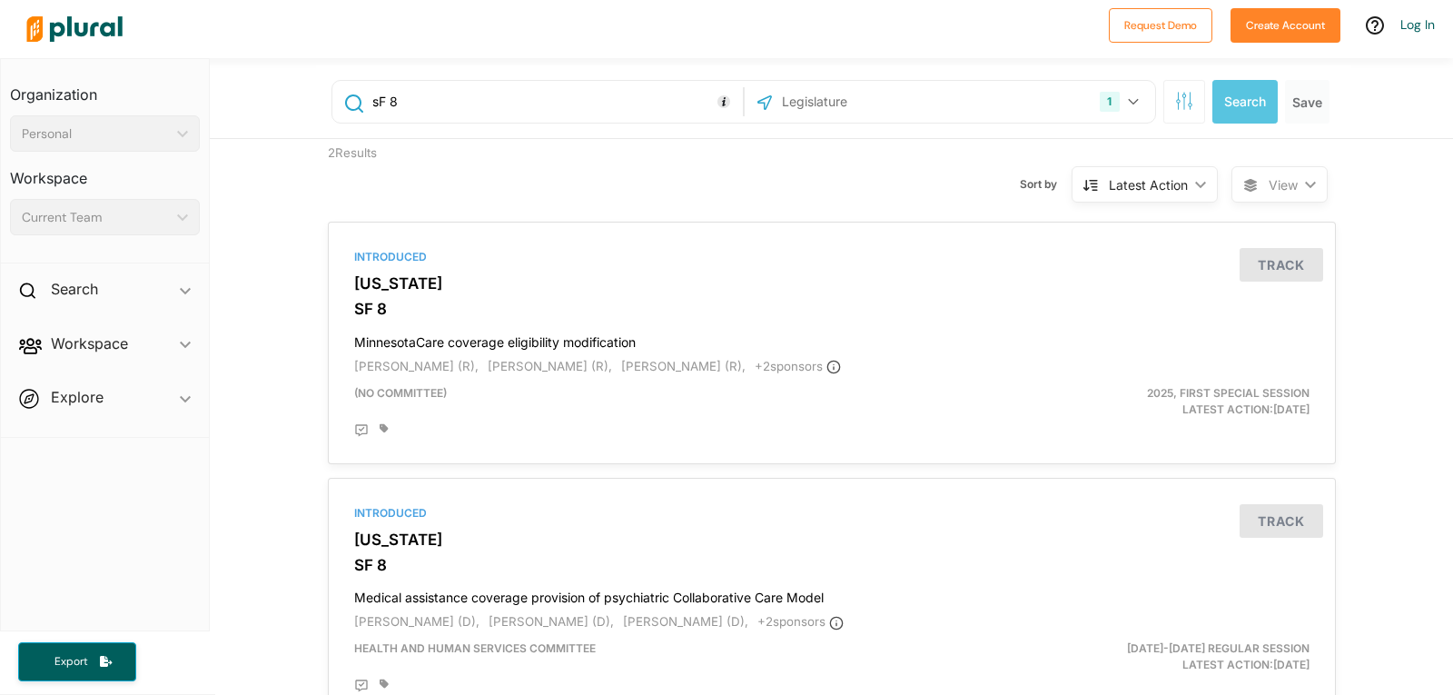
click at [383, 95] on input "sF 8" at bounding box center [555, 101] width 368 height 35
click at [426, 92] on input "sF 2498" at bounding box center [555, 101] width 368 height 35
type input "sF 2498"
